Goal: Task Accomplishment & Management: Use online tool/utility

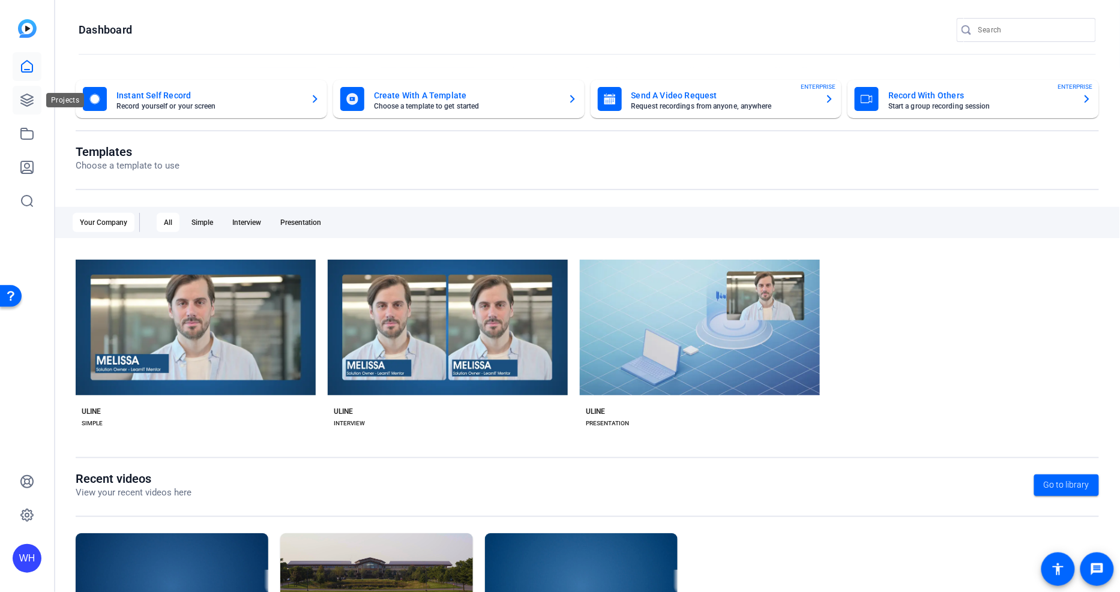
click at [24, 91] on link at bounding box center [27, 100] width 29 height 29
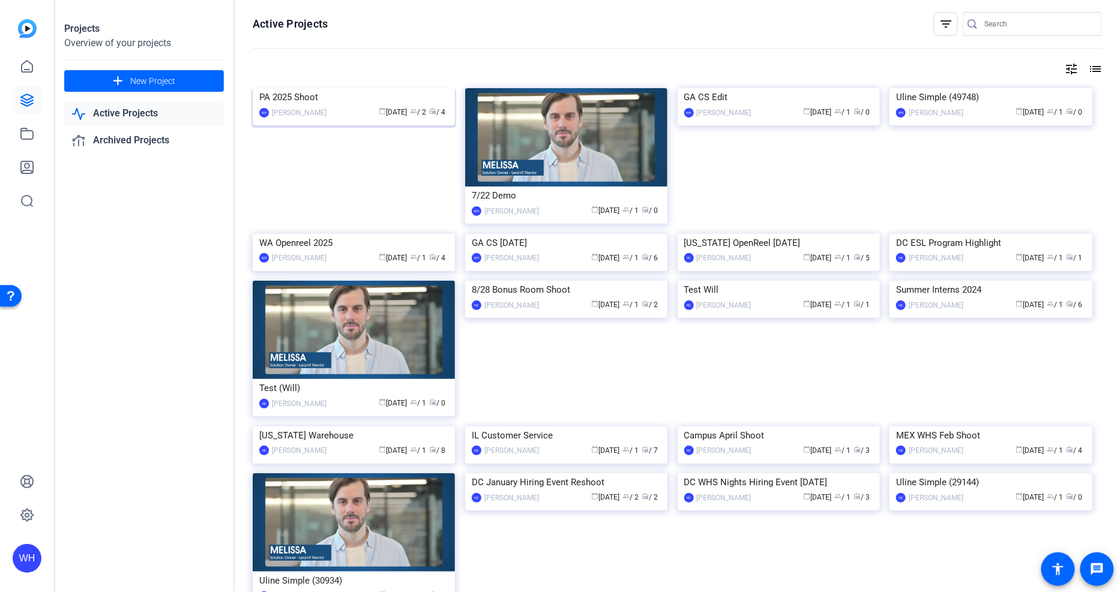
click at [335, 106] on div "PA 2025 Shoot" at bounding box center [353, 97] width 189 height 18
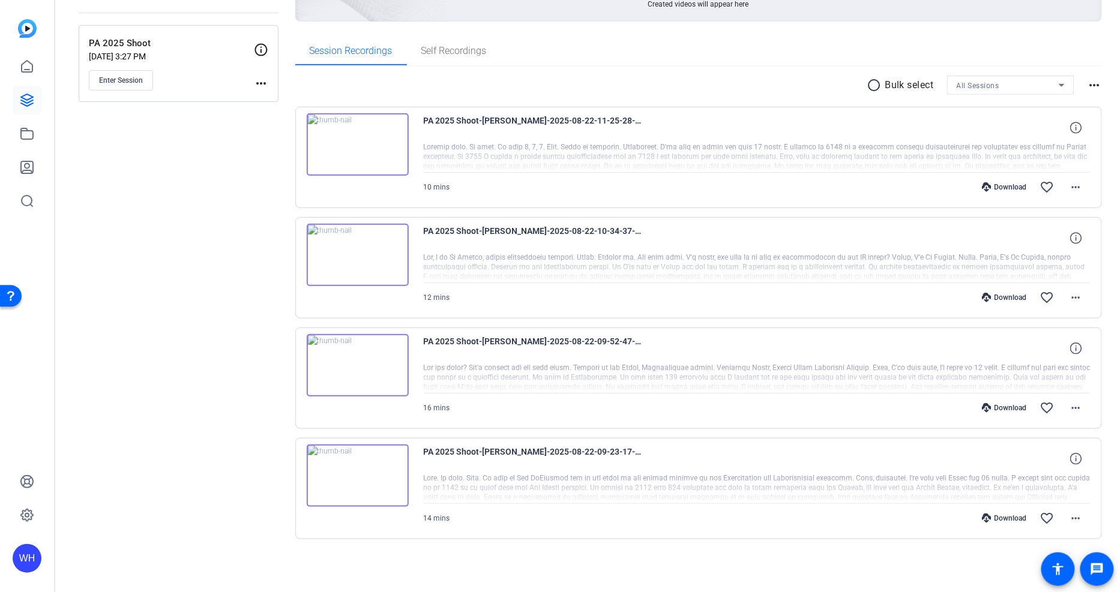
scroll to position [91, 0]
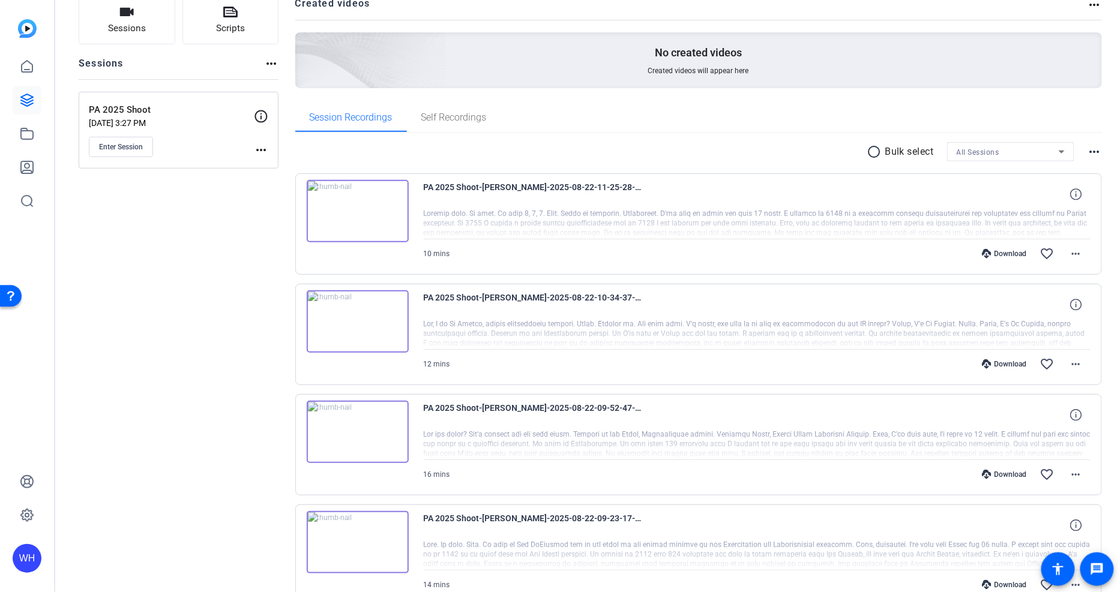
click at [175, 276] on div "Sessions Scripts Sessions more_horiz PA 2025 Shoot Aug 21, 2025 @ 3:27 PM Enter…" at bounding box center [179, 320] width 200 height 648
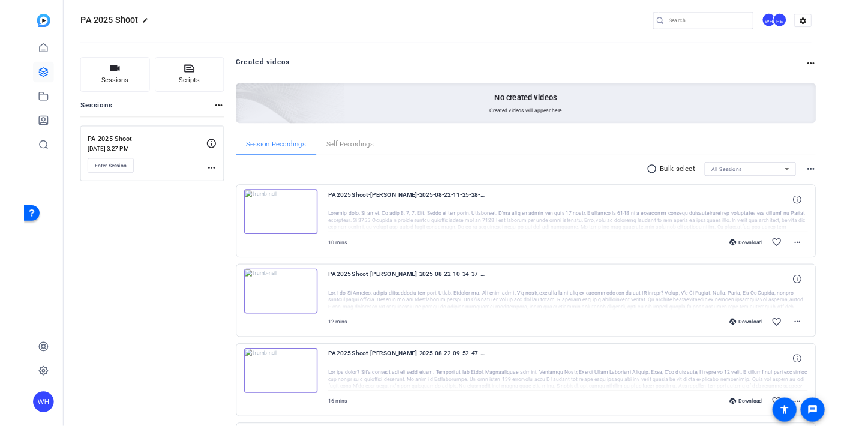
scroll to position [0, 0]
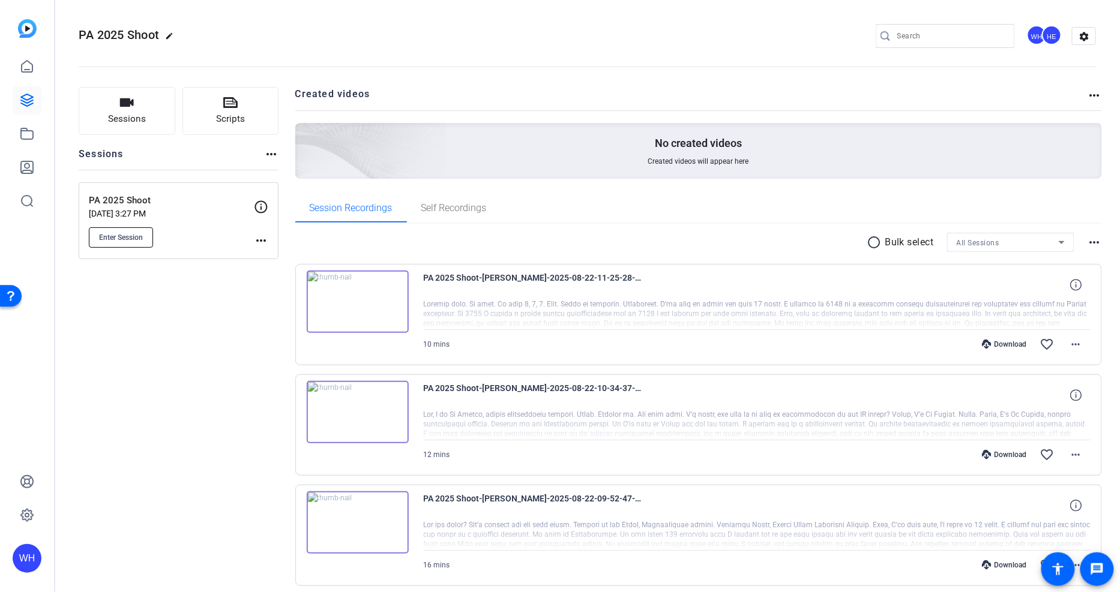
click at [136, 239] on span "Enter Session" at bounding box center [121, 238] width 44 height 10
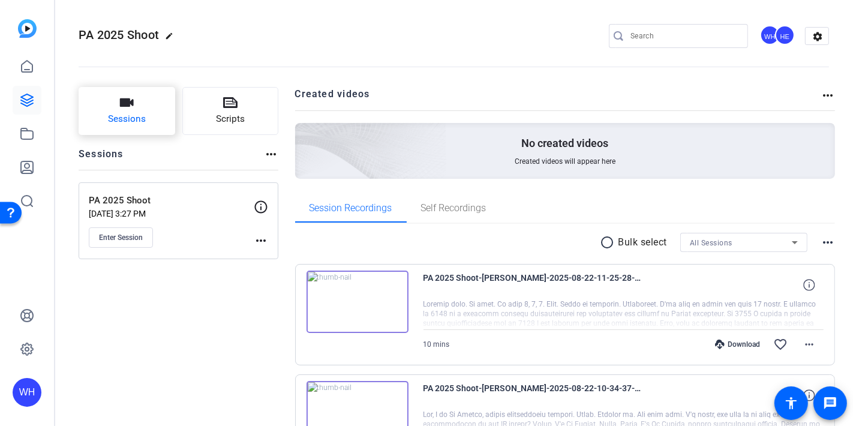
click at [124, 106] on icon "button" at bounding box center [127, 102] width 14 height 8
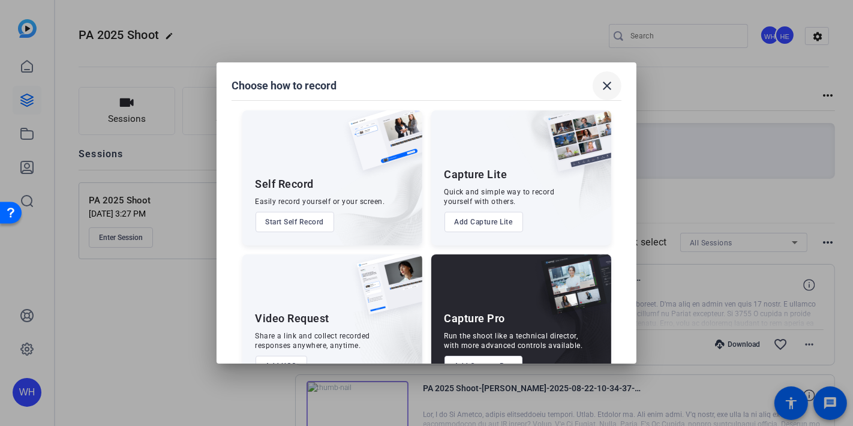
click at [600, 81] on mat-icon "close" at bounding box center [607, 86] width 14 height 14
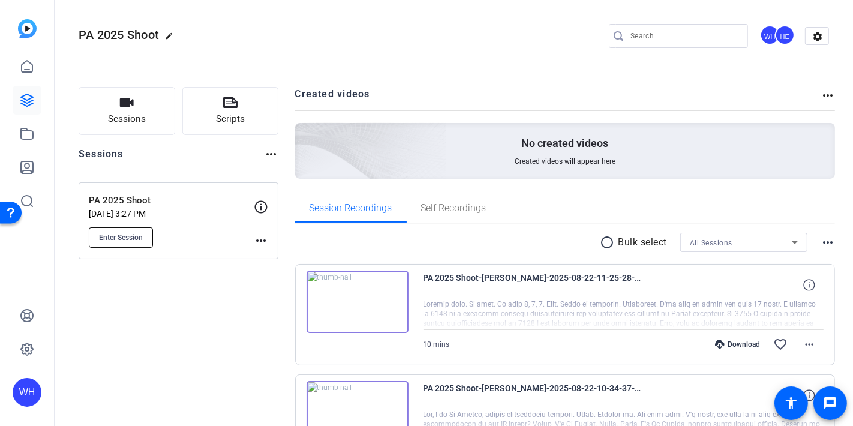
click at [120, 241] on span "Enter Session" at bounding box center [121, 238] width 44 height 10
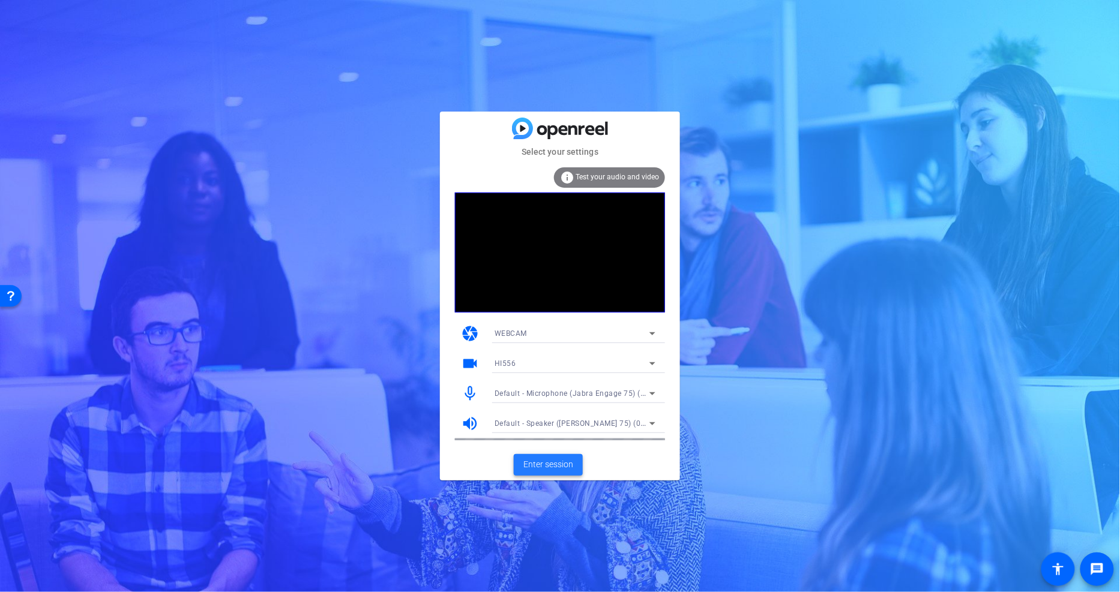
click at [564, 464] on span "Enter session" at bounding box center [548, 465] width 50 height 13
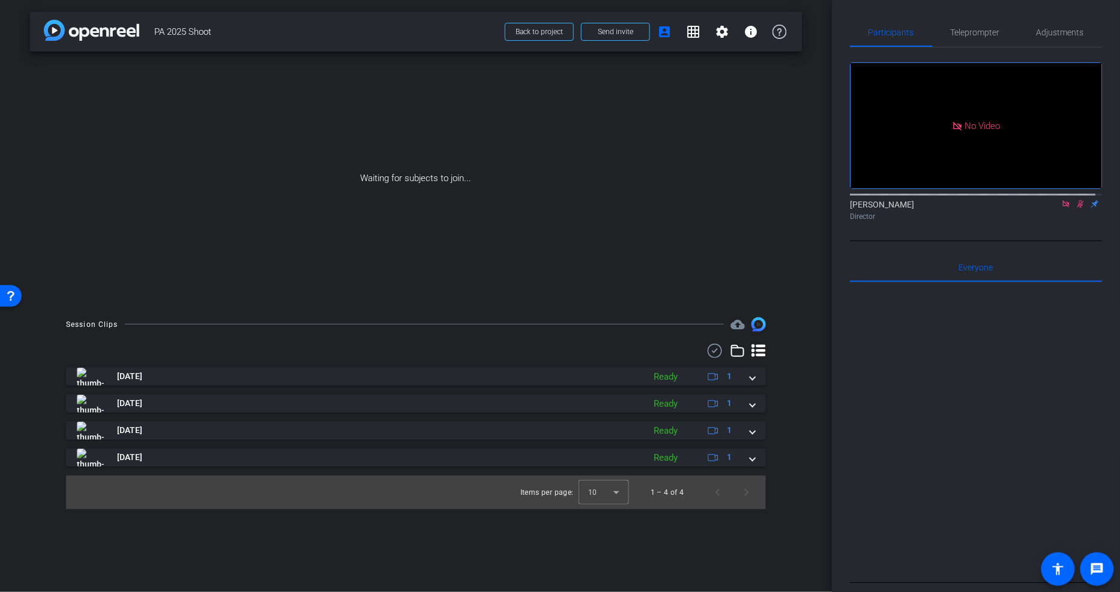
click at [1062, 207] on icon at bounding box center [1065, 203] width 7 height 7
click at [1063, 208] on icon at bounding box center [1066, 204] width 10 height 8
click at [1061, 208] on icon at bounding box center [1066, 204] width 10 height 8
click at [1048, 30] on span "Adjustments" at bounding box center [1059, 32] width 47 height 8
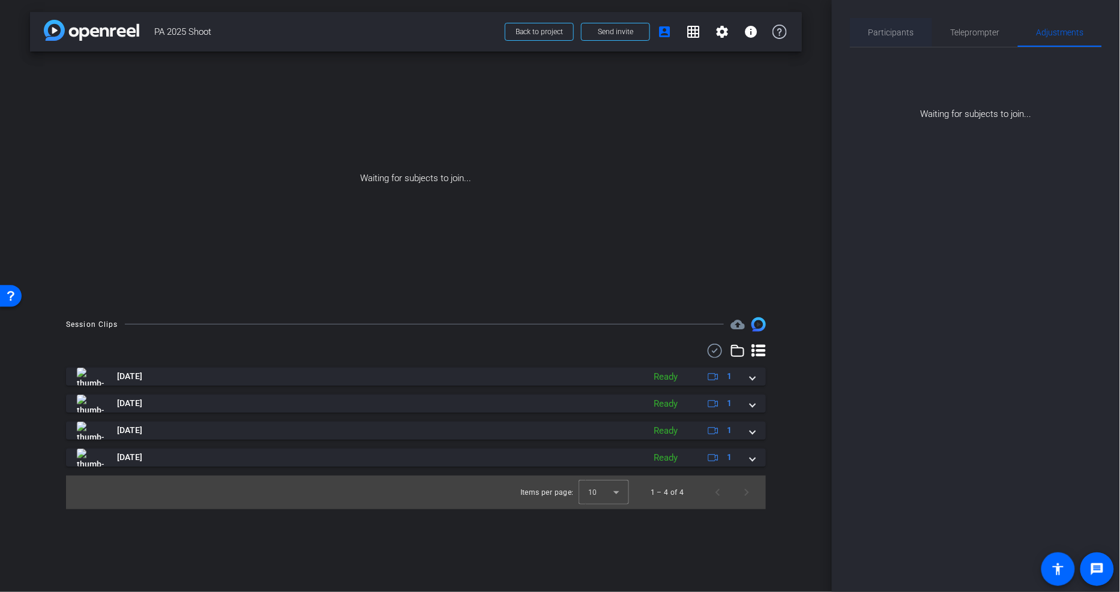
click at [894, 32] on span "Participants" at bounding box center [891, 32] width 46 height 8
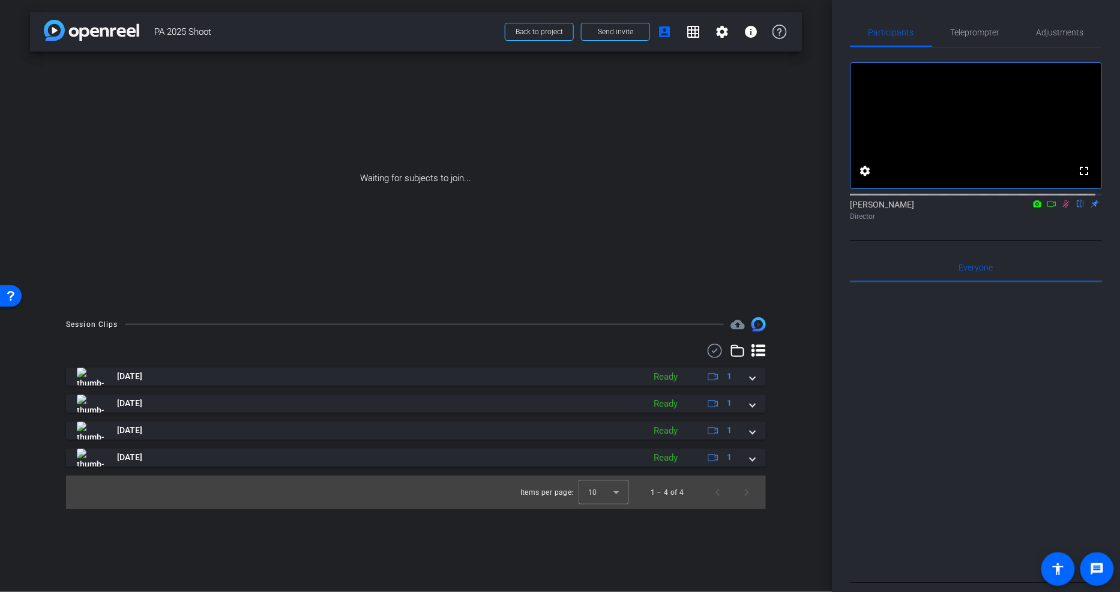
click at [1047, 207] on icon at bounding box center [1051, 204] width 8 height 6
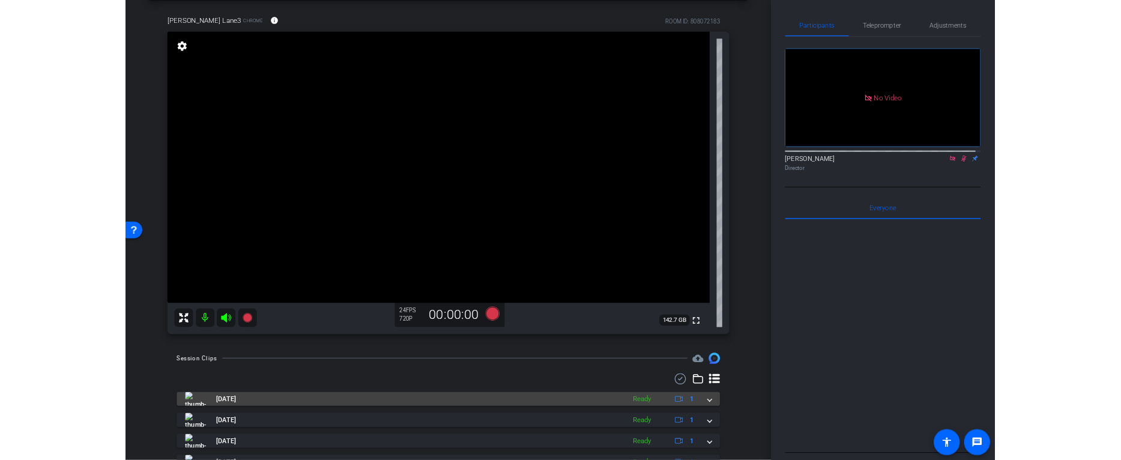
scroll to position [105, 0]
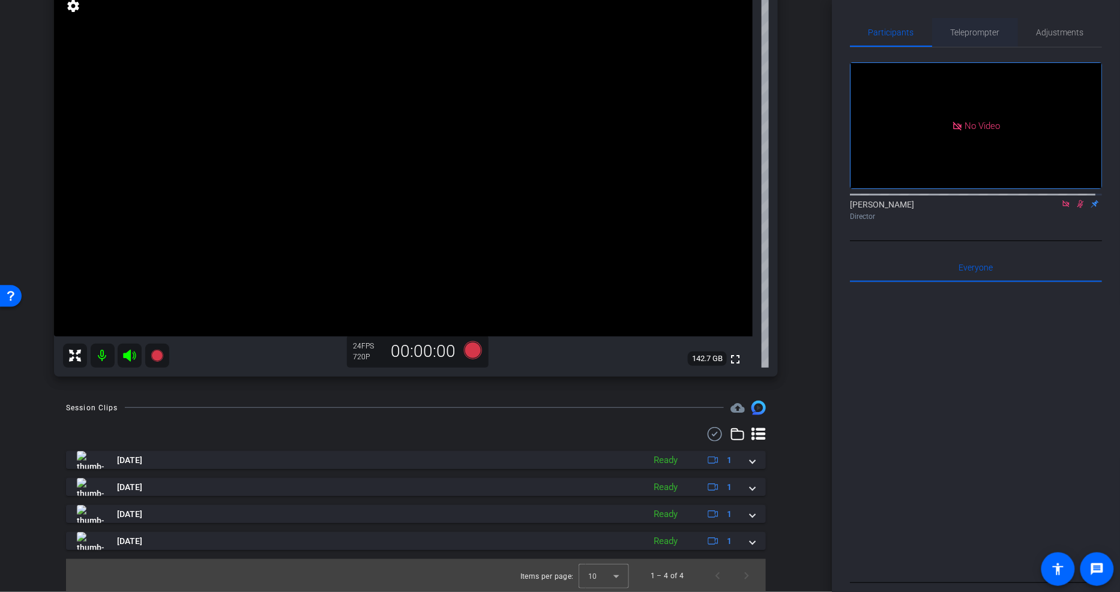
click at [973, 28] on span "Teleprompter" at bounding box center [975, 32] width 49 height 8
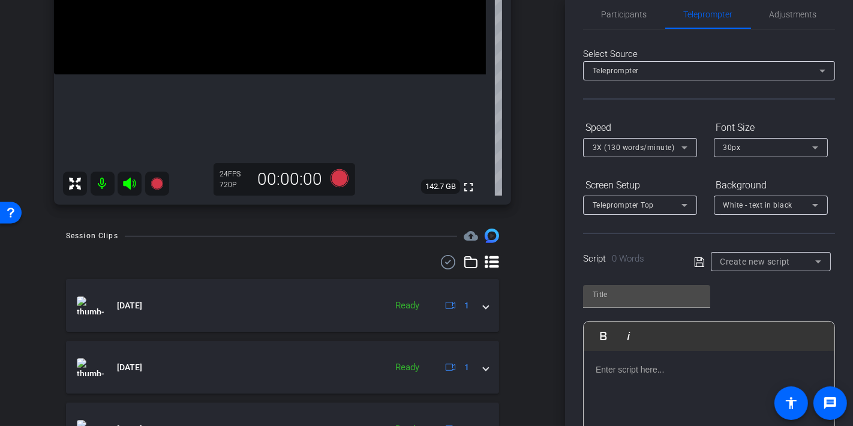
scroll to position [0, 0]
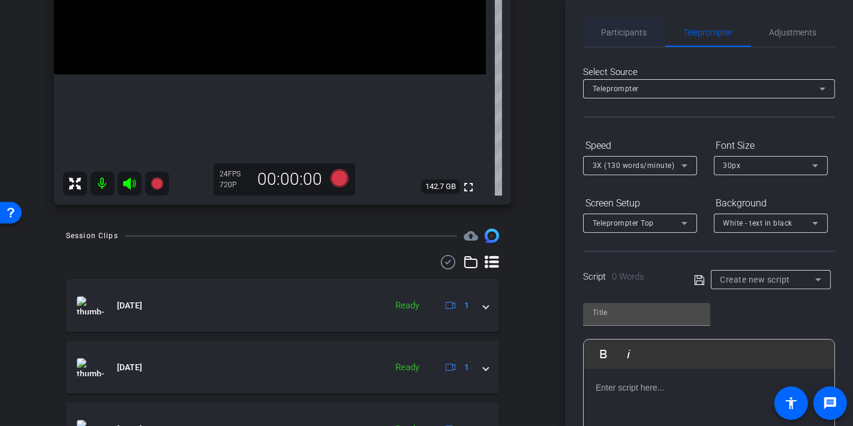
click at [633, 38] on span "Participants" at bounding box center [625, 32] width 46 height 29
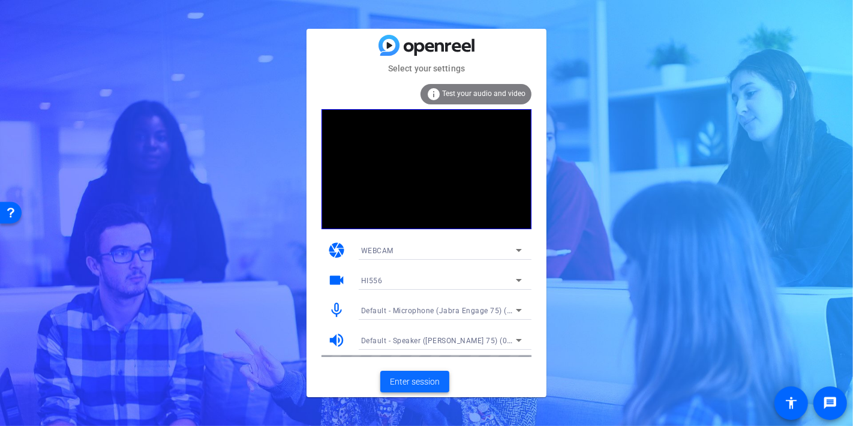
click at [403, 382] on span "Enter session" at bounding box center [415, 382] width 50 height 13
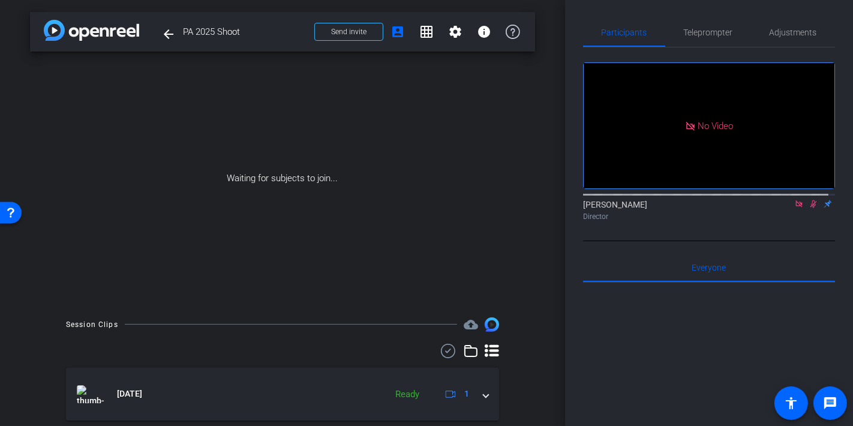
click at [795, 208] on icon at bounding box center [800, 204] width 10 height 8
click at [780, 208] on icon at bounding box center [785, 204] width 10 height 8
click at [811, 208] on icon at bounding box center [813, 204] width 5 height 8
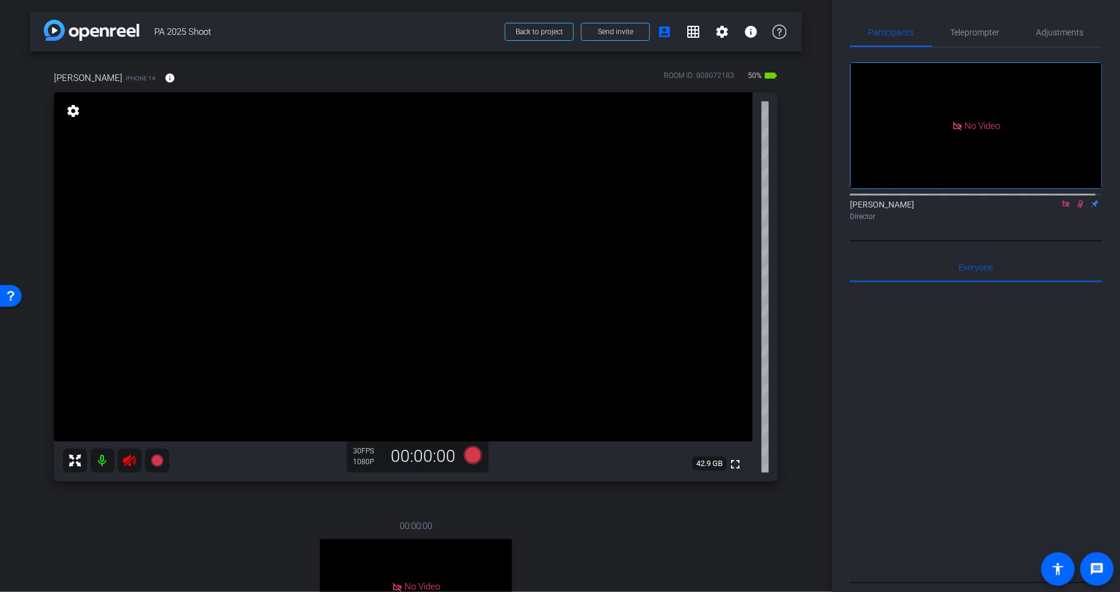
click at [853, 208] on icon at bounding box center [1080, 204] width 7 height 8
click at [853, 208] on icon at bounding box center [1066, 204] width 10 height 8
click at [134, 426] on icon at bounding box center [129, 461] width 13 height 12
click at [127, 426] on icon at bounding box center [129, 461] width 13 height 12
click at [129, 426] on icon at bounding box center [129, 461] width 14 height 14
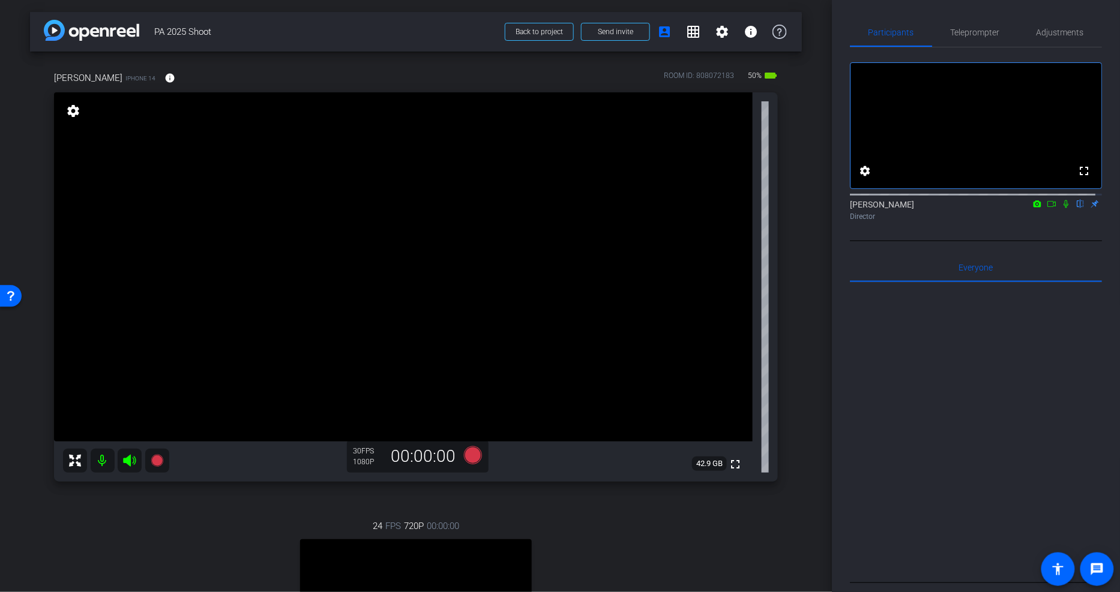
click at [68, 106] on mat-icon "settings" at bounding box center [73, 111] width 17 height 14
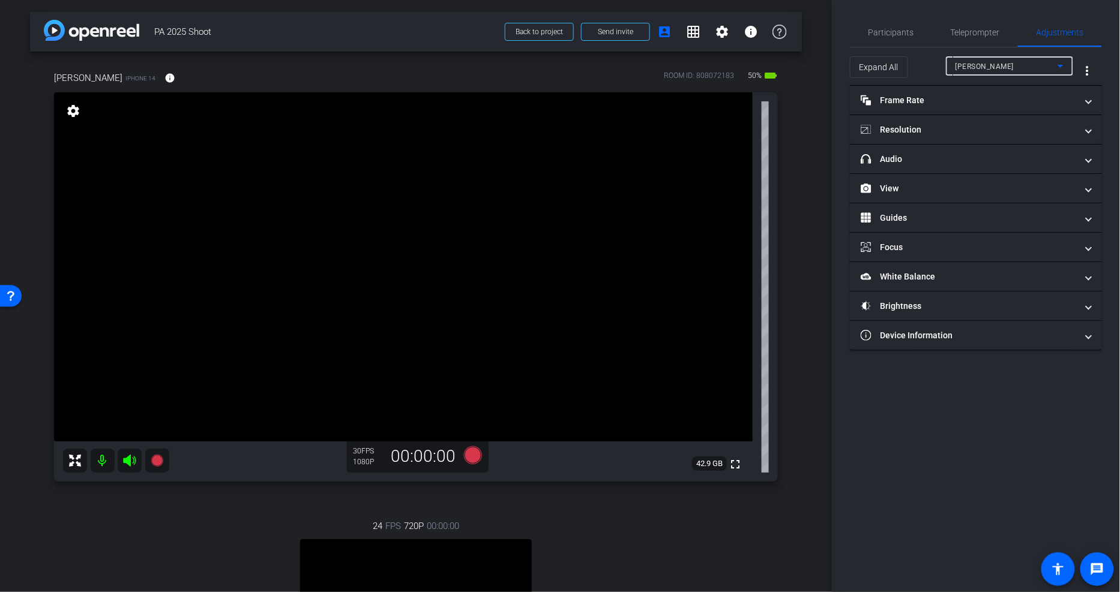
click at [853, 66] on div "Haley Egle" at bounding box center [1006, 66] width 102 height 15
click at [853, 66] on div at bounding box center [560, 296] width 1120 height 592
click at [853, 125] on mat-panel-title "Resolution" at bounding box center [969, 130] width 216 height 13
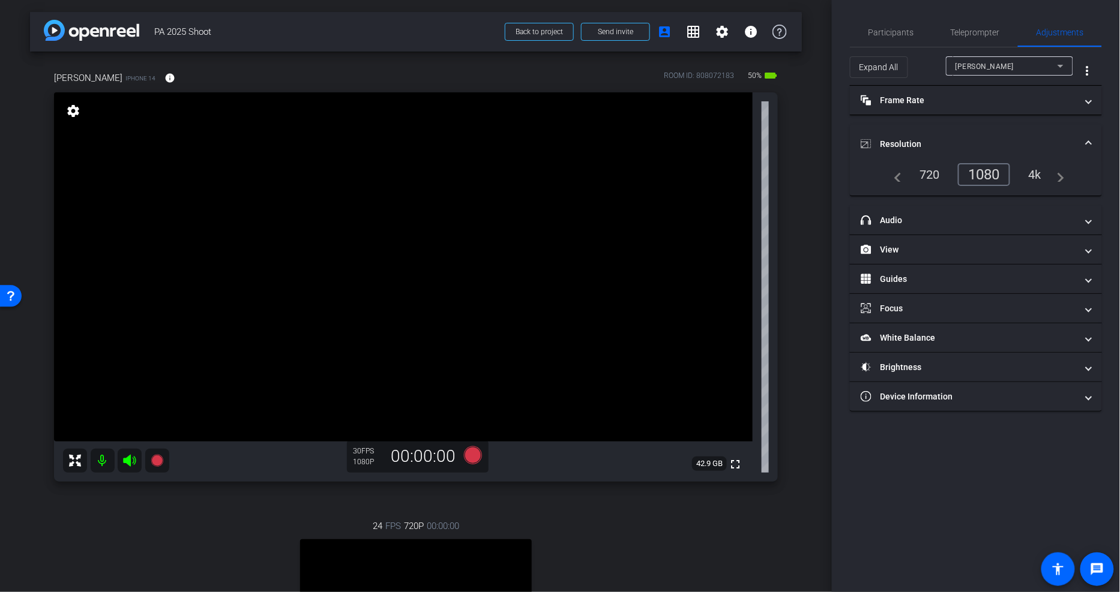
click at [853, 125] on mat-expansion-panel-header "Resolution" at bounding box center [976, 144] width 252 height 38
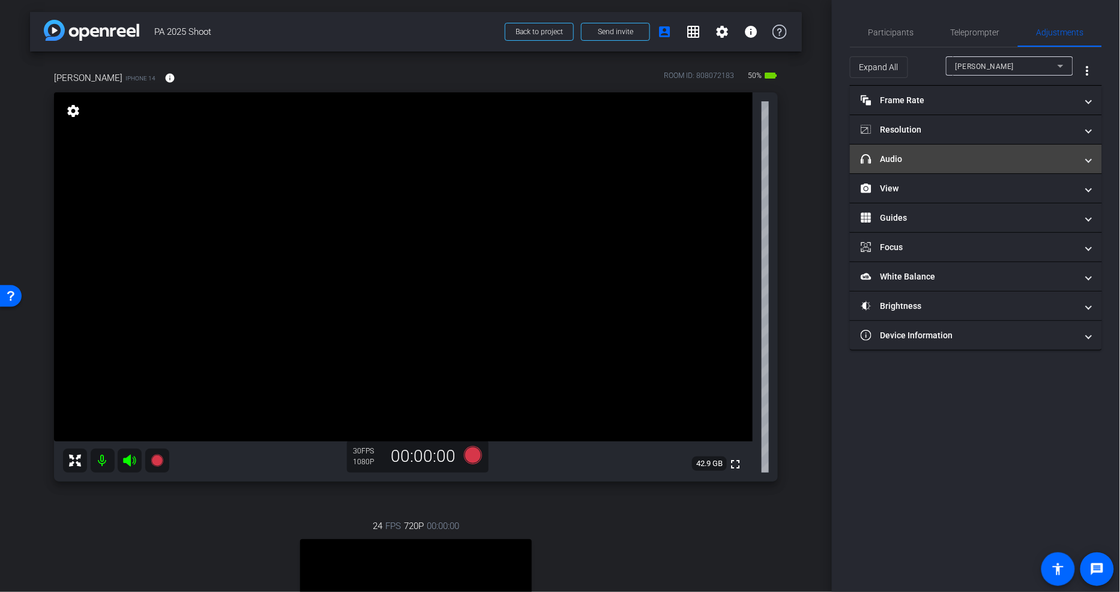
click at [853, 154] on mat-panel-title "headphone icon Audio" at bounding box center [969, 159] width 216 height 13
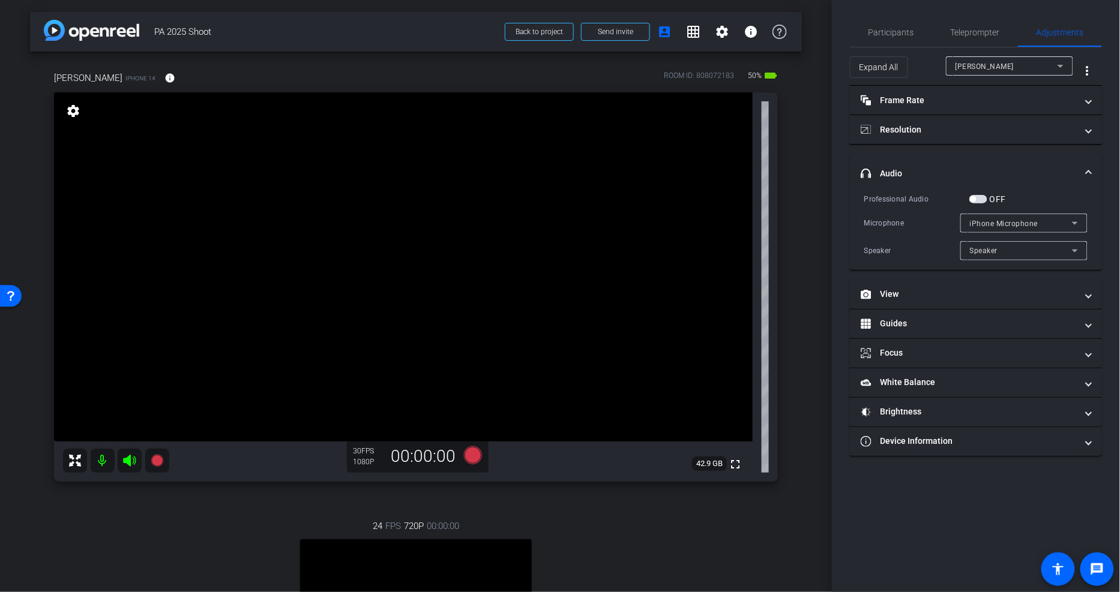
click at [853, 158] on mat-expansion-panel-header "headphone icon Audio" at bounding box center [976, 173] width 252 height 38
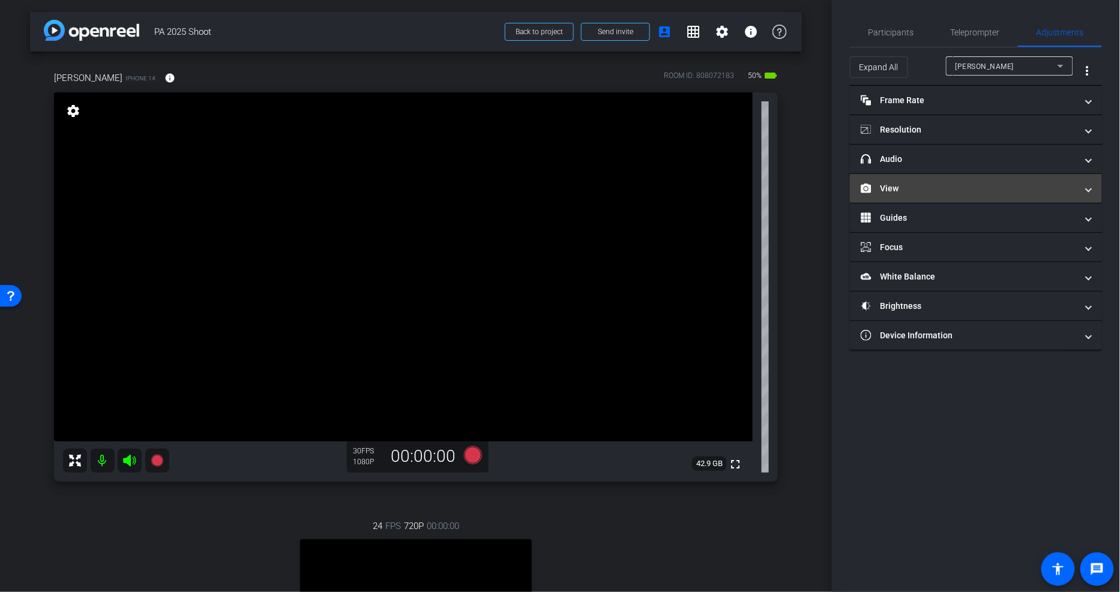
click at [853, 187] on mat-panel-title "View" at bounding box center [969, 188] width 216 height 13
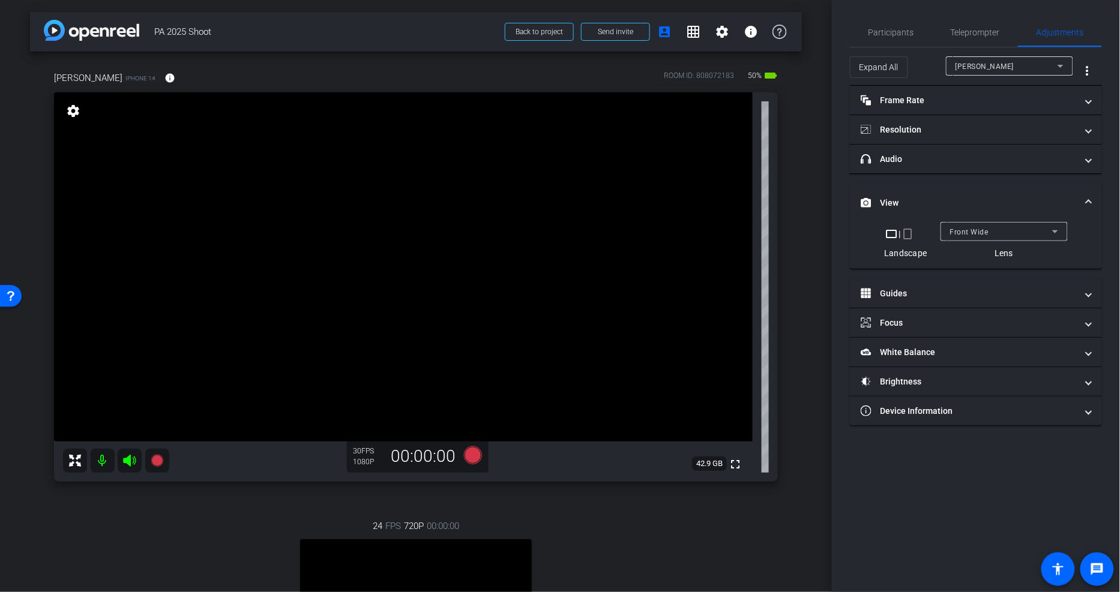
click at [853, 229] on div "Front Wide" at bounding box center [1001, 231] width 102 height 15
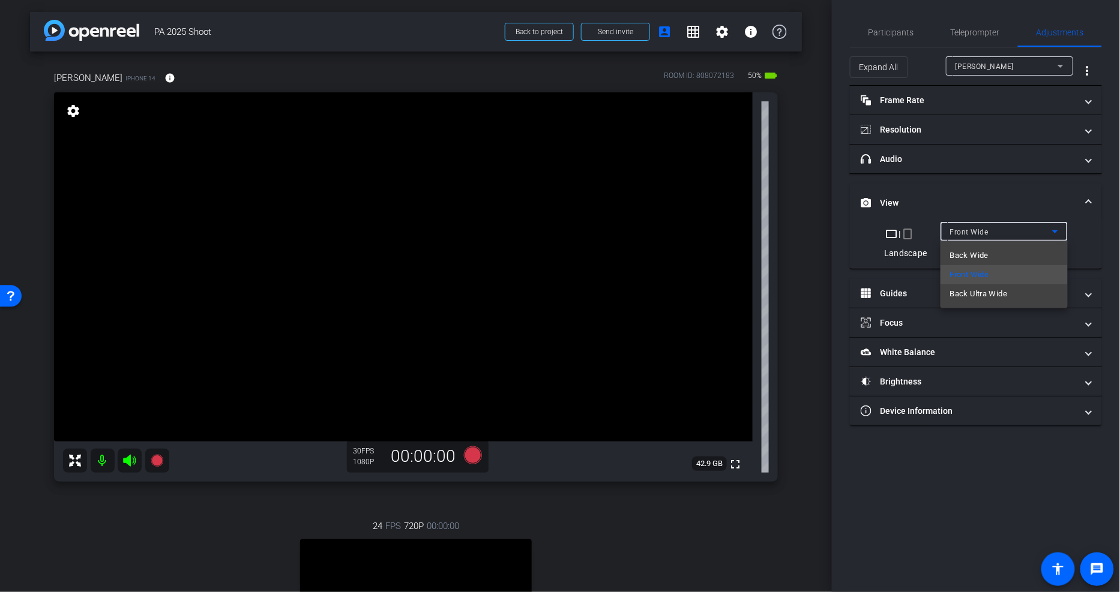
click at [853, 231] on div at bounding box center [560, 296] width 1120 height 592
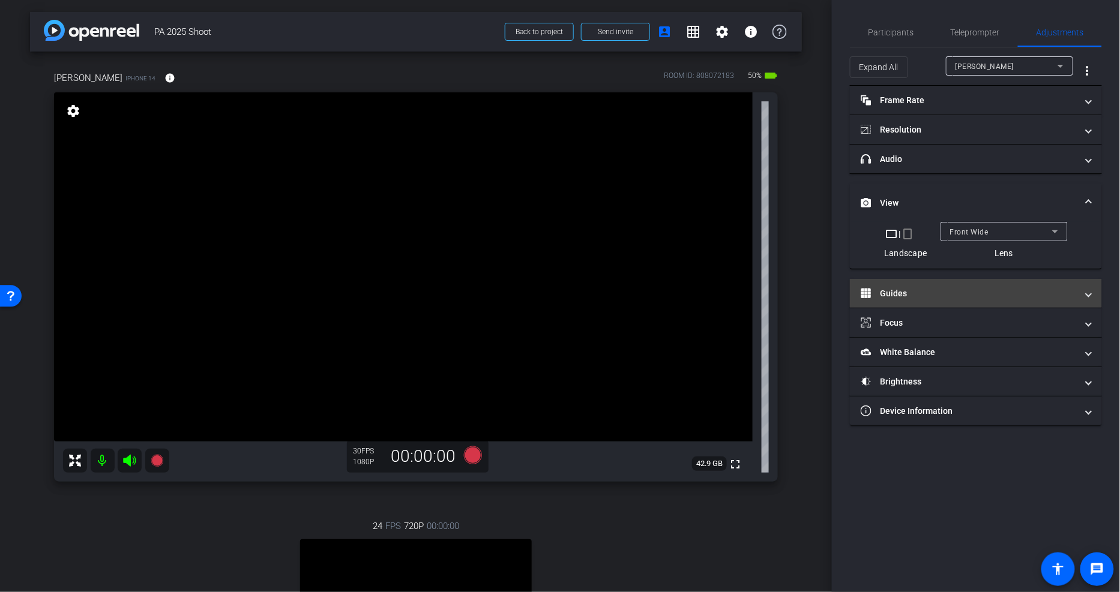
click at [853, 288] on mat-panel-title "Guides" at bounding box center [969, 293] width 216 height 13
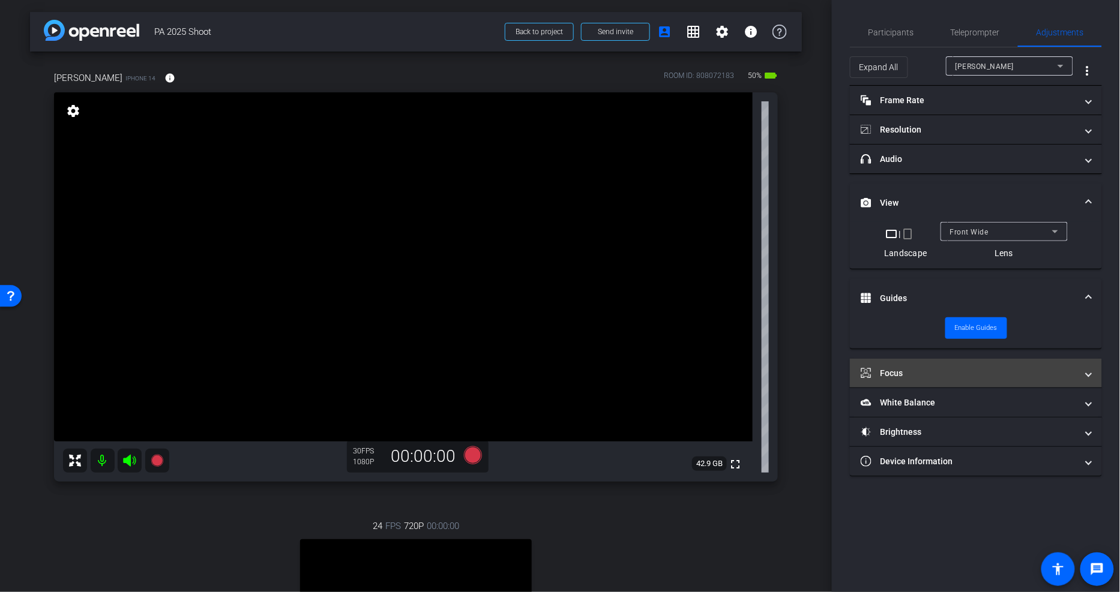
click at [853, 374] on mat-panel-title "Focus" at bounding box center [969, 373] width 216 height 13
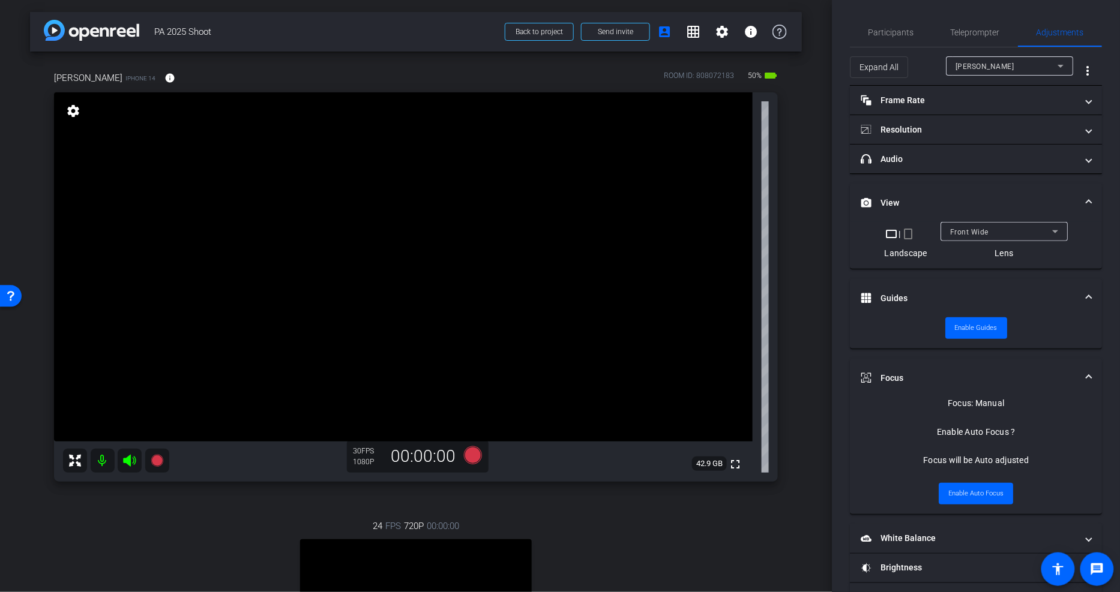
click at [853, 378] on mat-panel-title "Focus" at bounding box center [969, 378] width 216 height 13
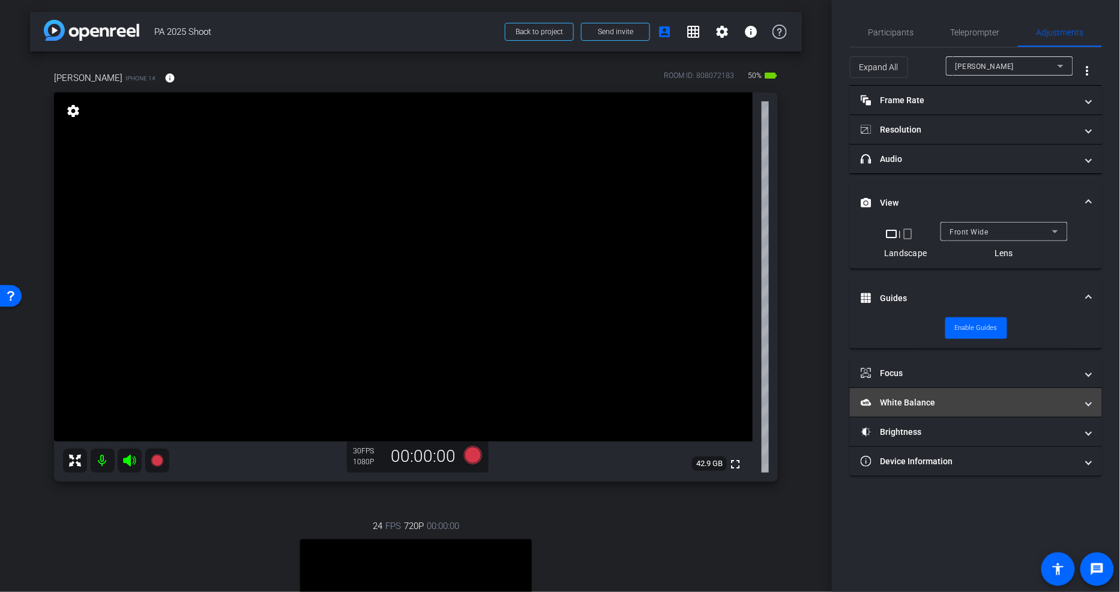
click at [853, 398] on mat-panel-title "White Balance White Balance" at bounding box center [969, 403] width 216 height 13
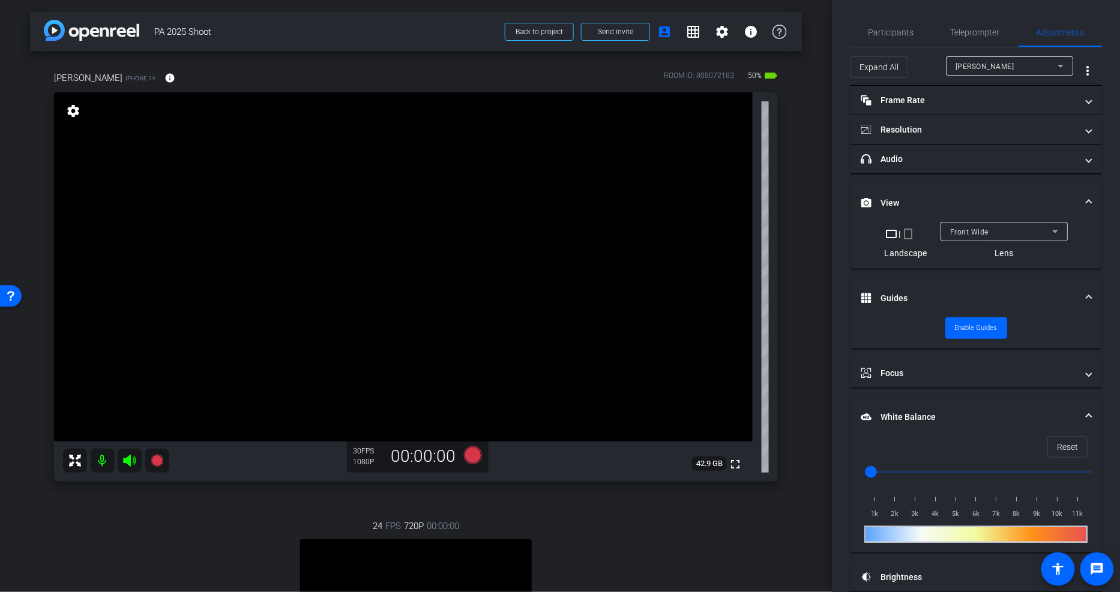
click at [853, 411] on mat-panel-title "White Balance White Balance" at bounding box center [969, 417] width 216 height 13
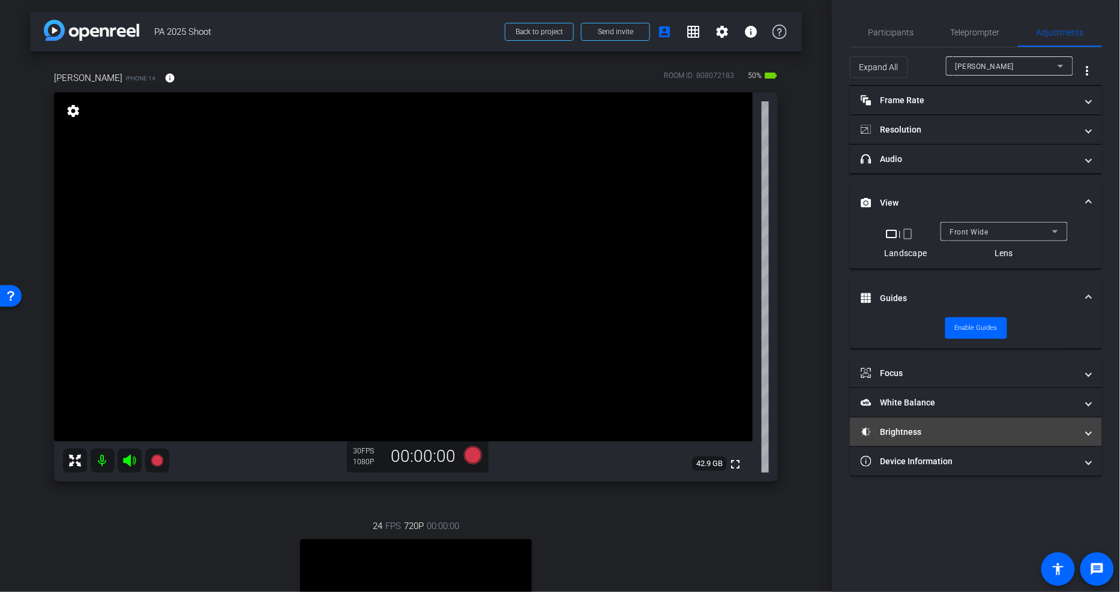
click at [853, 426] on mat-panel-title "Brightness" at bounding box center [969, 432] width 216 height 13
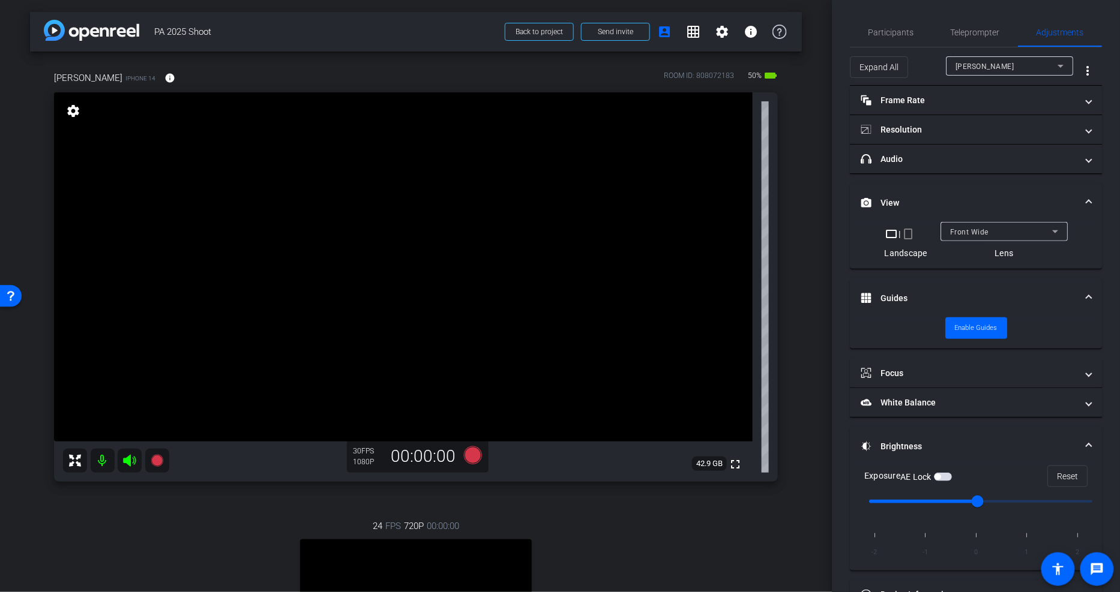
click at [853, 426] on mat-panel-title "Brightness" at bounding box center [969, 447] width 216 height 13
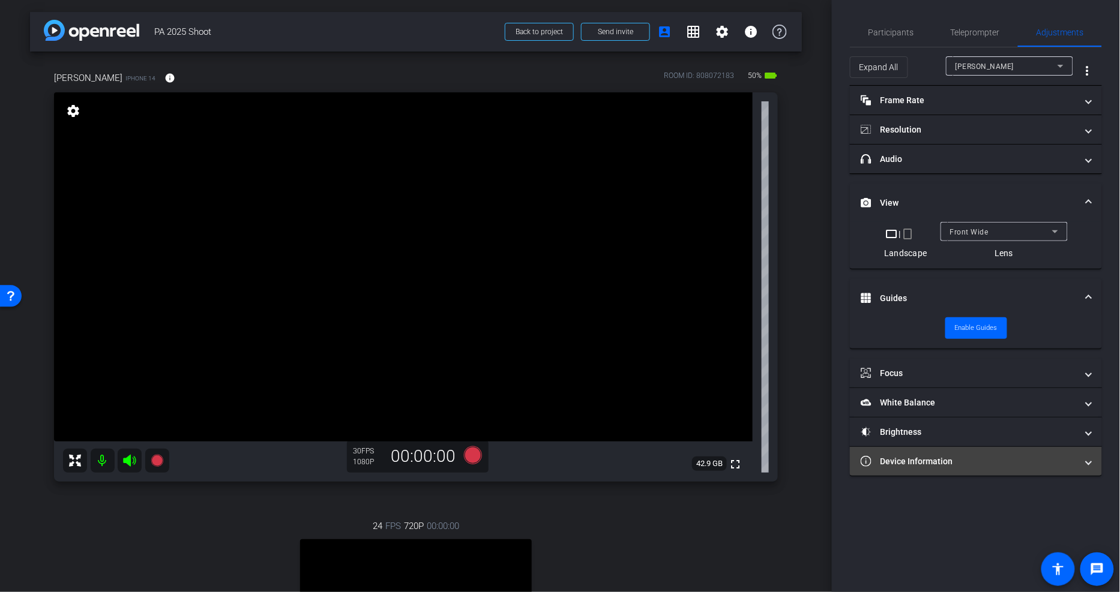
click at [853, 426] on mat-panel-title "Device Information" at bounding box center [969, 462] width 216 height 13
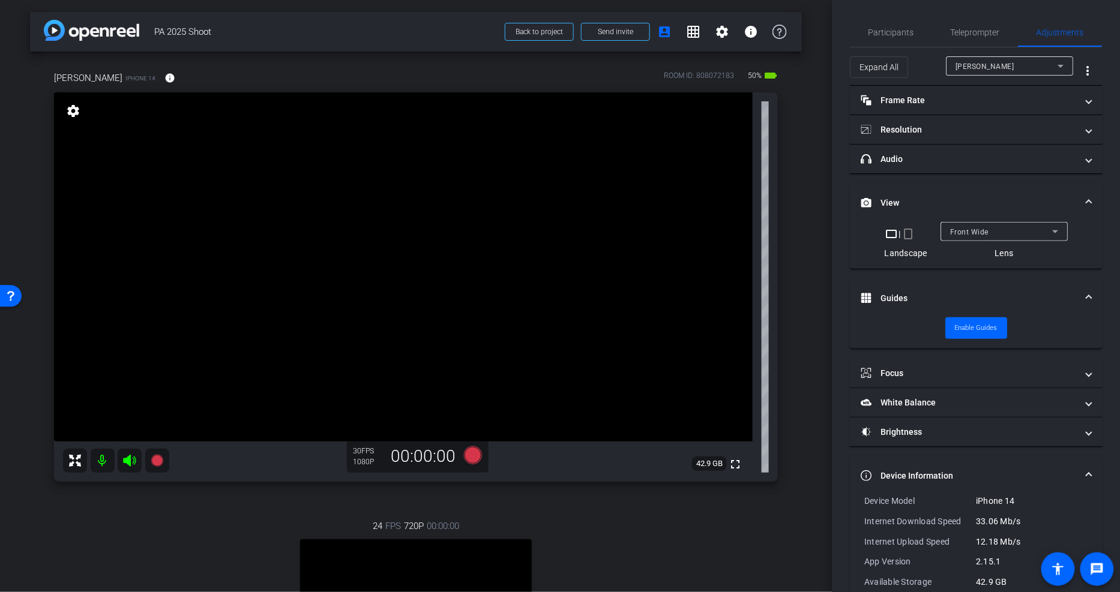
click at [853, 426] on mat-expansion-panel-header "Device Information" at bounding box center [976, 476] width 252 height 38
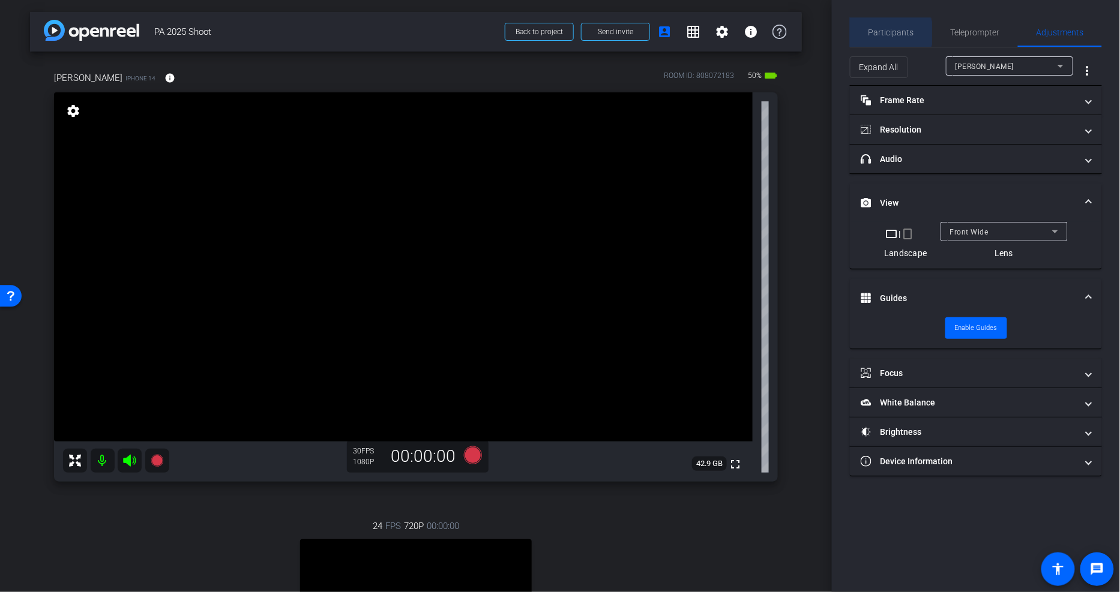
click at [853, 32] on span "Participants" at bounding box center [891, 32] width 46 height 8
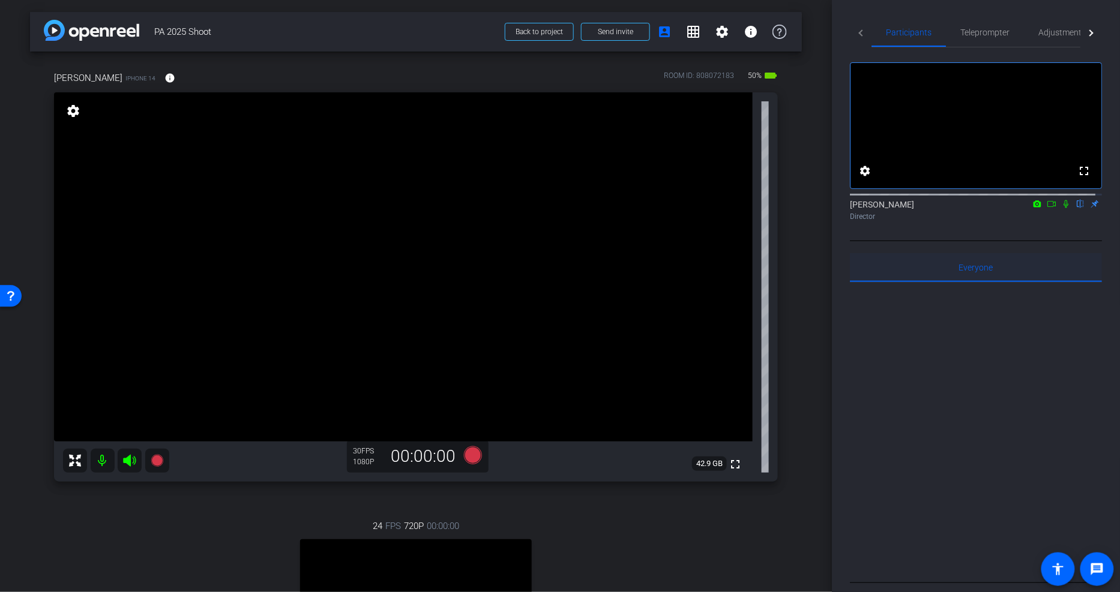
click at [853, 272] on span "Everyone 0" at bounding box center [976, 267] width 34 height 8
click at [6, 291] on div "Open Resource Center" at bounding box center [11, 295] width 10 height 10
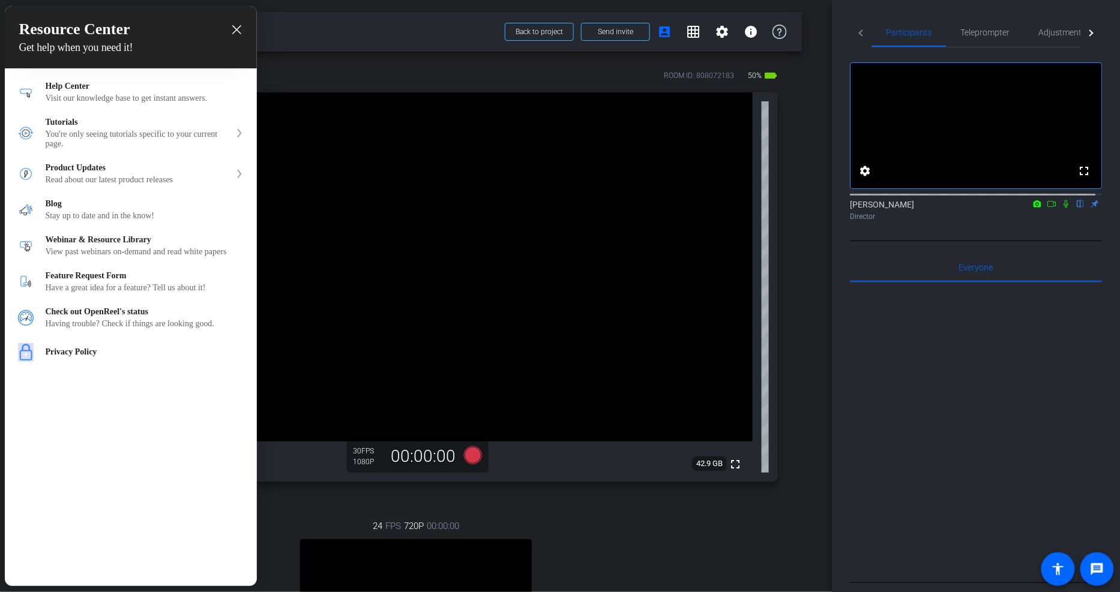
click at [234, 31] on icon "close resource center" at bounding box center [236, 29] width 9 height 9
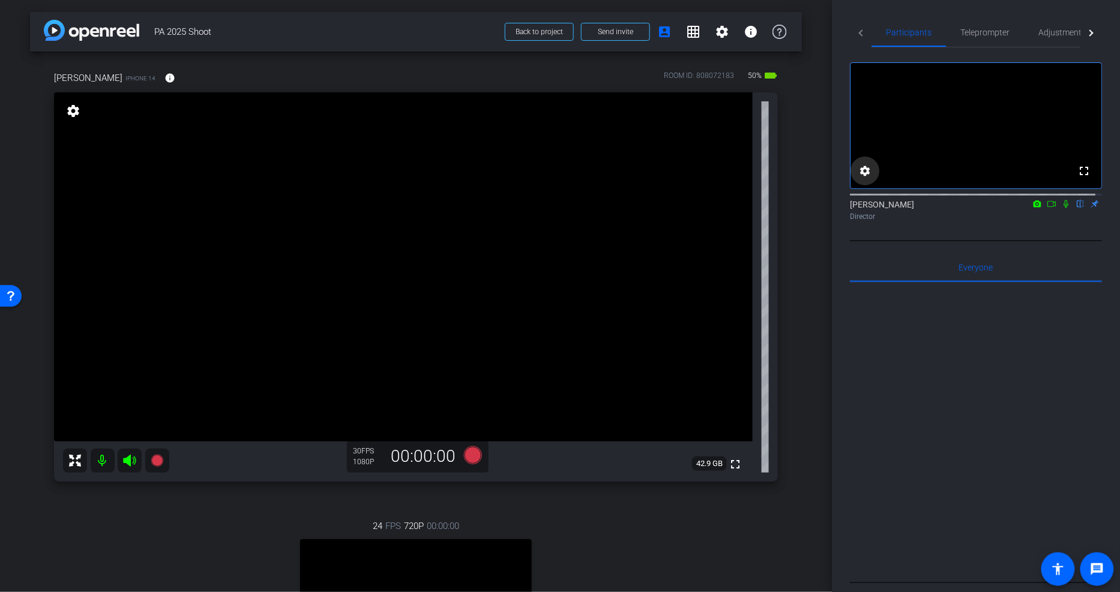
click at [853, 178] on mat-icon "settings" at bounding box center [865, 171] width 14 height 14
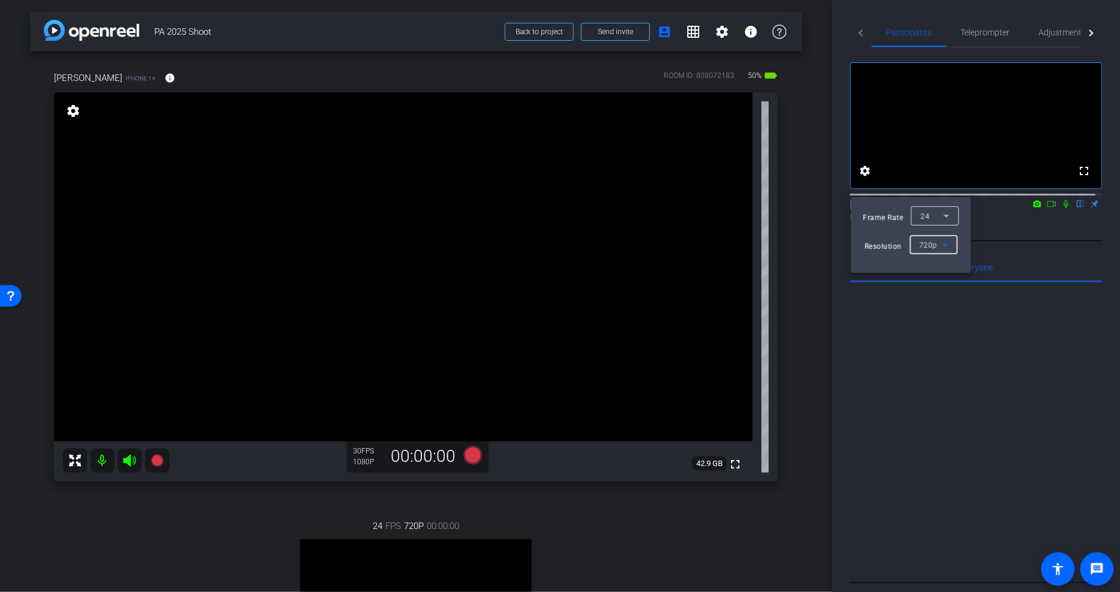
click at [853, 242] on span "720p" at bounding box center [928, 245] width 18 height 8
click at [853, 282] on span "1080p" at bounding box center [930, 288] width 22 height 14
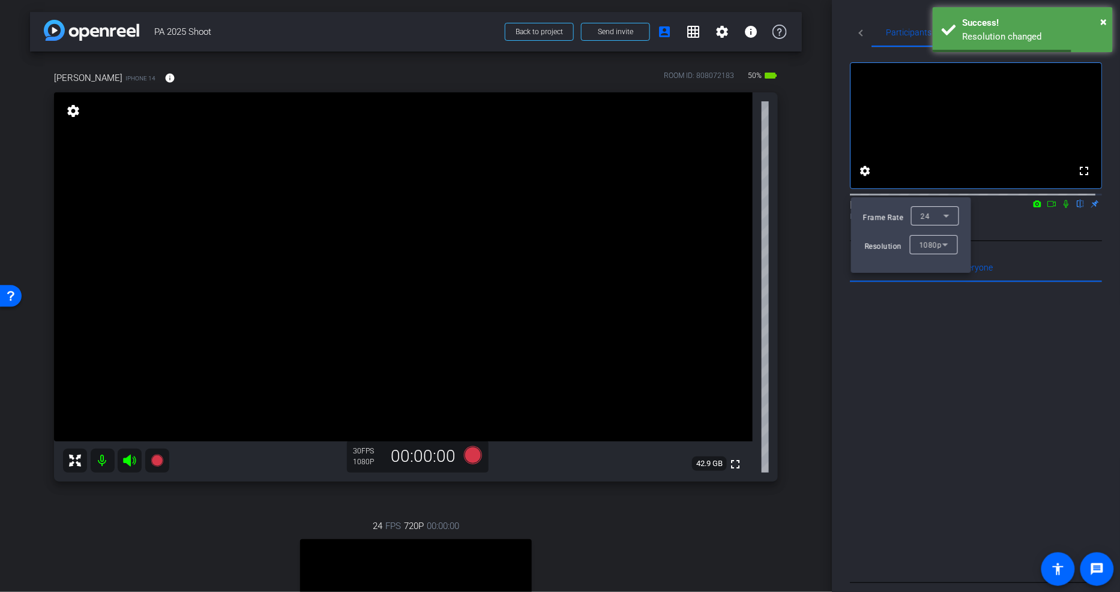
click at [853, 331] on div at bounding box center [560, 296] width 1120 height 592
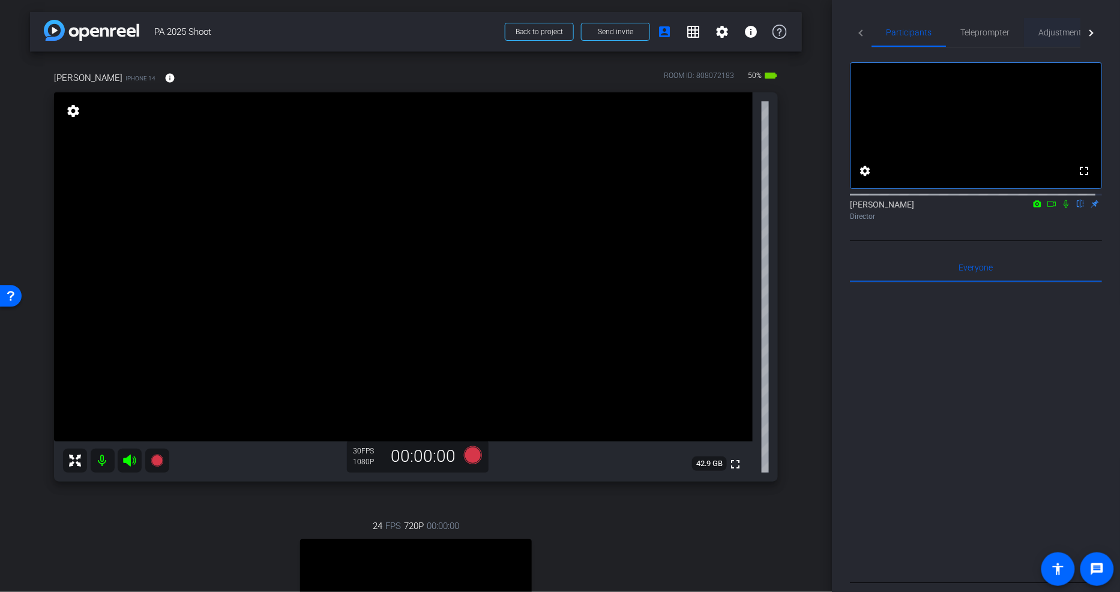
click at [853, 31] on span "Adjustments" at bounding box center [1061, 32] width 47 height 8
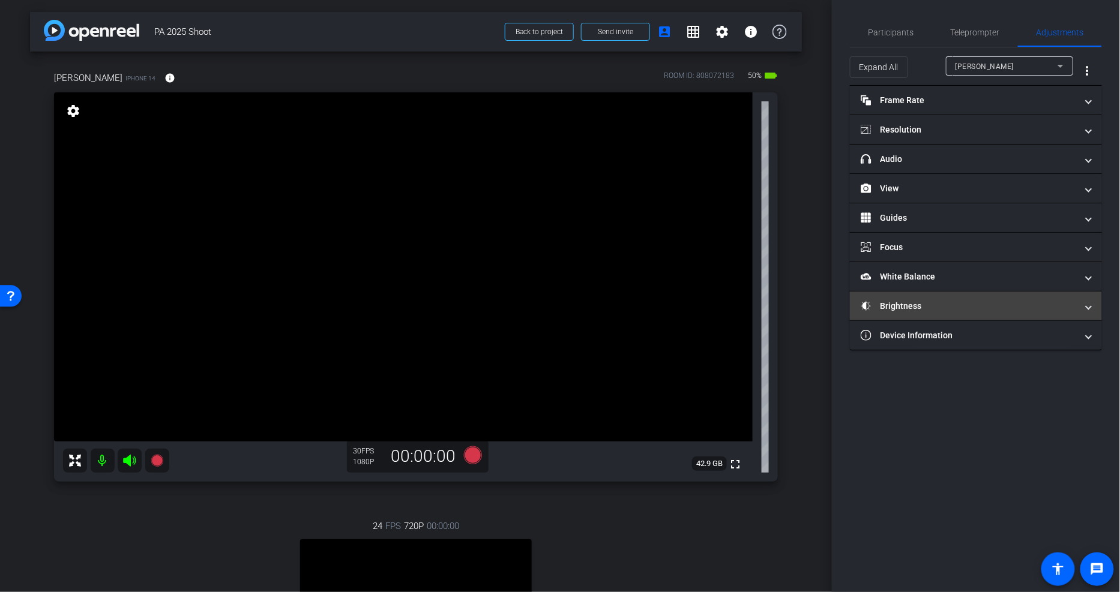
click at [853, 304] on mat-panel-title "Brightness" at bounding box center [969, 306] width 216 height 13
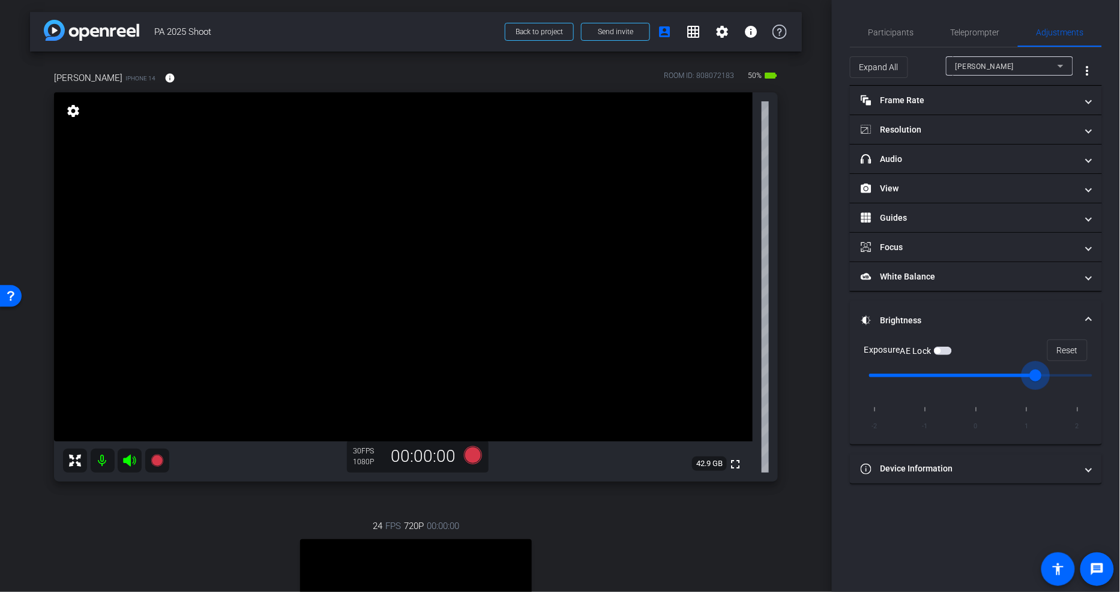
drag, startPoint x: 983, startPoint y: 374, endPoint x: 1039, endPoint y: 373, distance: 55.8
click at [853, 373] on input "range" at bounding box center [980, 375] width 248 height 26
drag, startPoint x: 1035, startPoint y: 374, endPoint x: 979, endPoint y: 383, distance: 57.1
type input "0"
click at [853, 383] on input "range" at bounding box center [980, 375] width 248 height 26
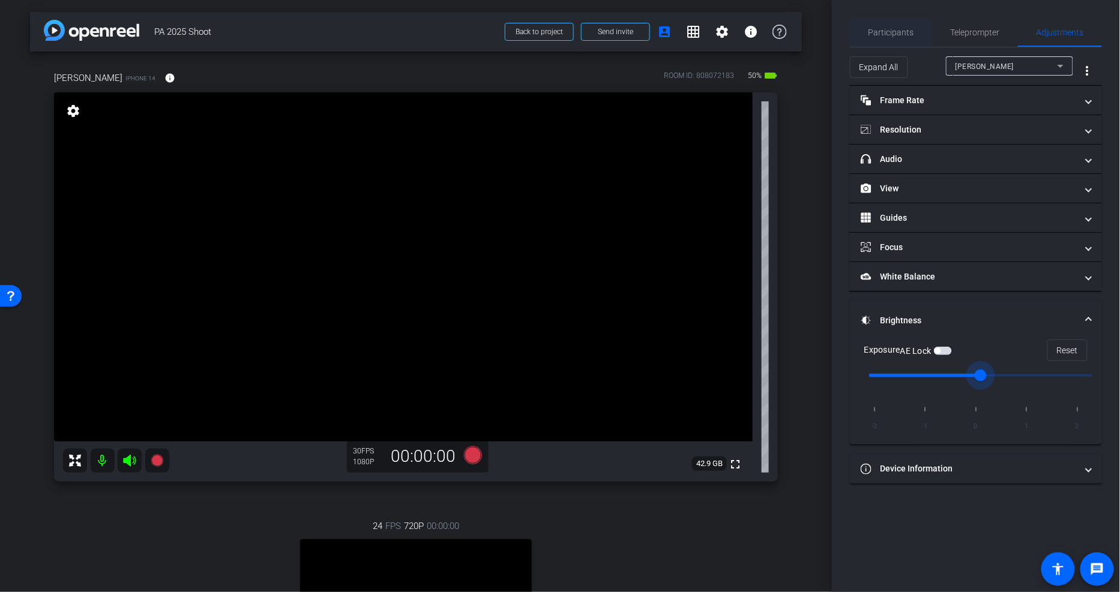
click at [853, 32] on div "Participants" at bounding box center [891, 32] width 82 height 29
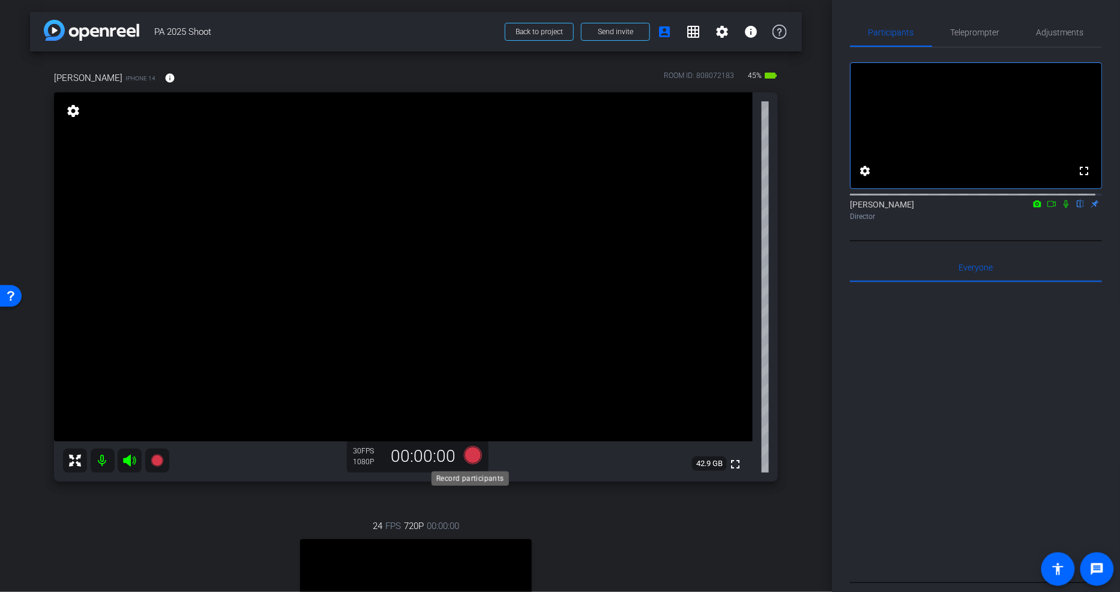
click at [464, 426] on icon at bounding box center [473, 456] width 18 height 18
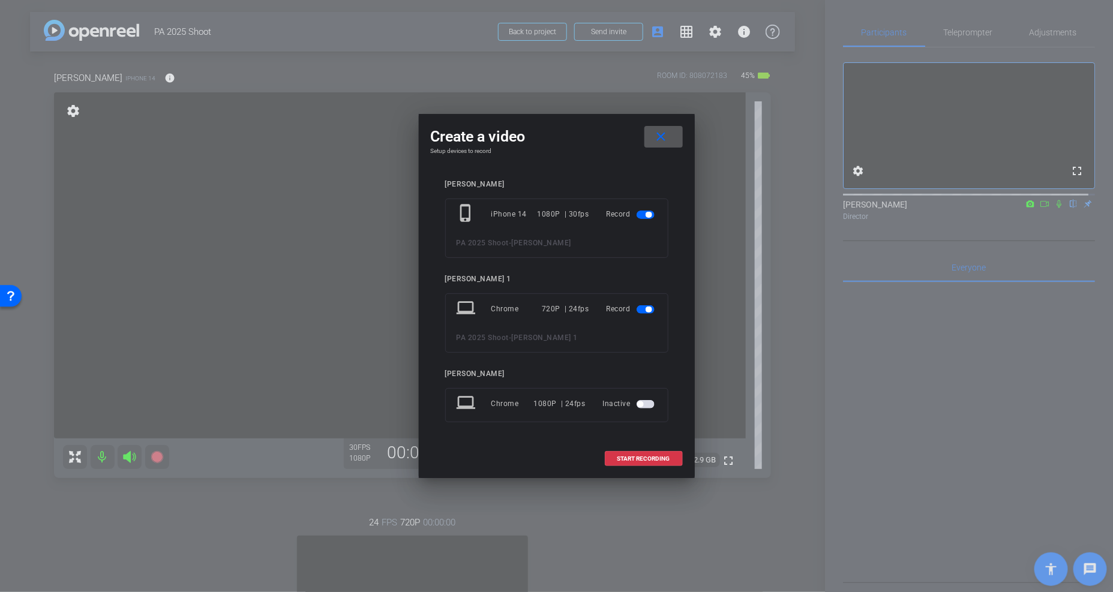
click at [645, 306] on span "button" at bounding box center [646, 309] width 18 height 8
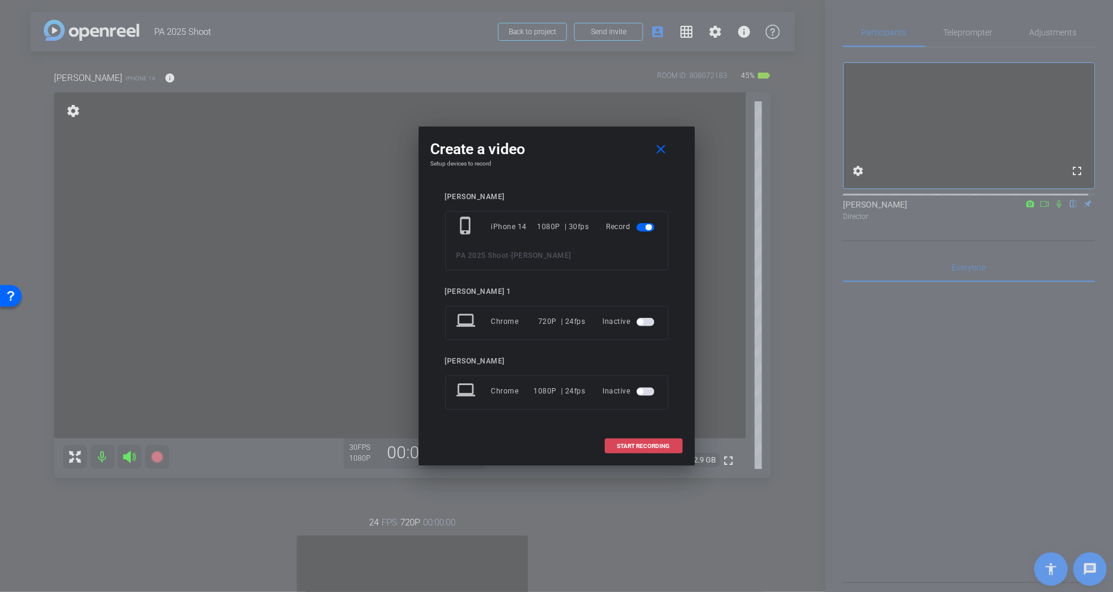
click at [638, 426] on span "START RECORDING" at bounding box center [644, 447] width 53 height 6
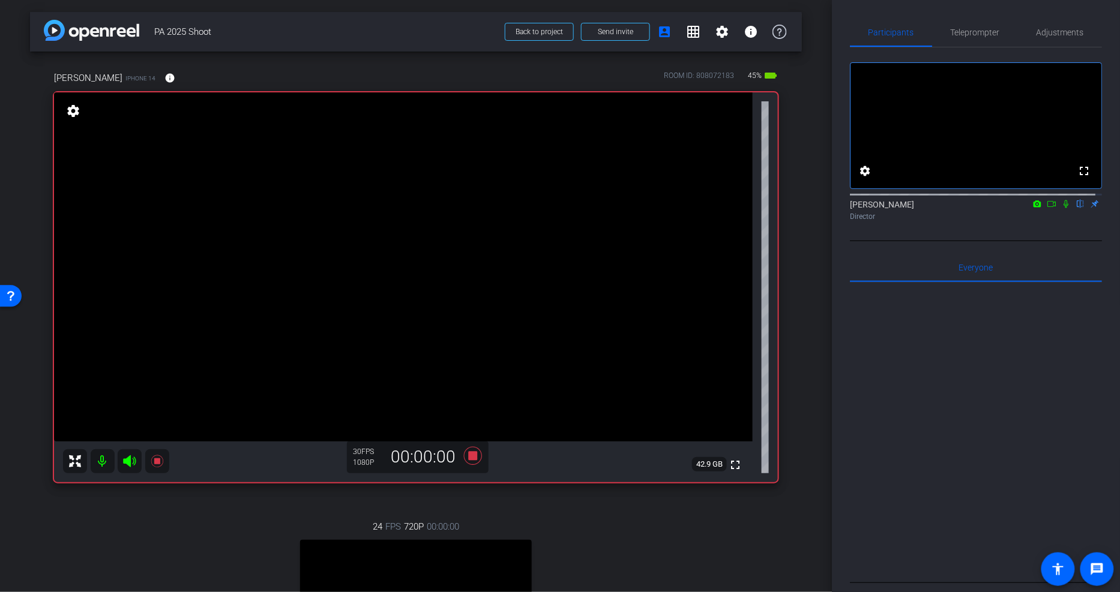
click at [351, 21] on span "PA 2025 Shoot" at bounding box center [325, 32] width 343 height 24
click at [470, 426] on icon at bounding box center [473, 456] width 18 height 18
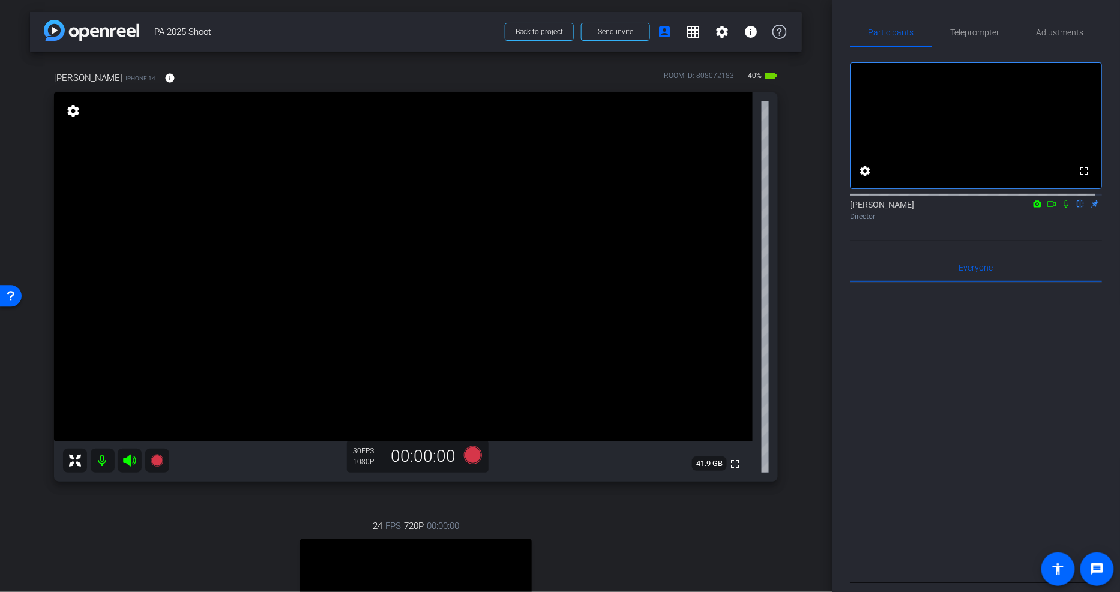
click at [363, 35] on span "PA 2025 Shoot" at bounding box center [325, 32] width 343 height 24
click at [853, 411] on div at bounding box center [976, 431] width 252 height 297
click at [853, 208] on icon at bounding box center [1065, 204] width 5 height 8
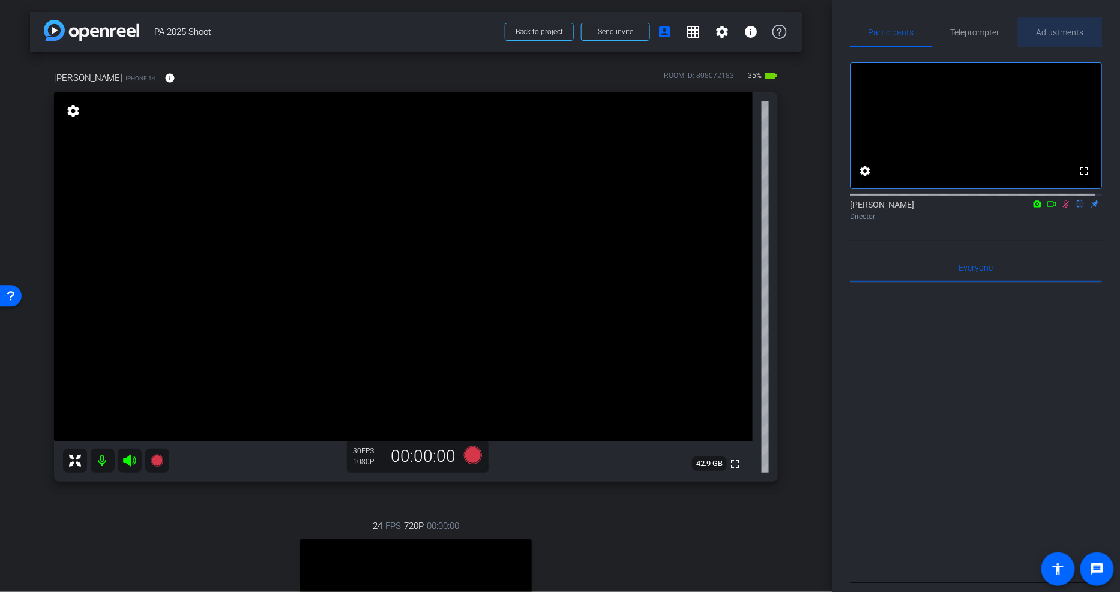
click at [853, 35] on span "Adjustments" at bounding box center [1059, 32] width 47 height 8
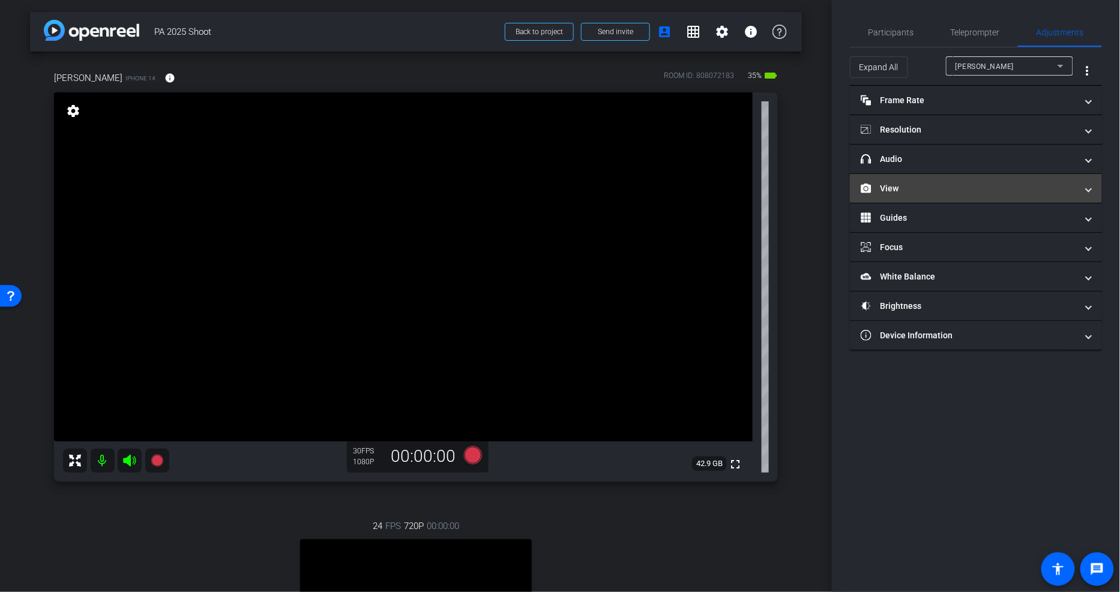
click at [853, 188] on mat-panel-title "View" at bounding box center [969, 188] width 216 height 13
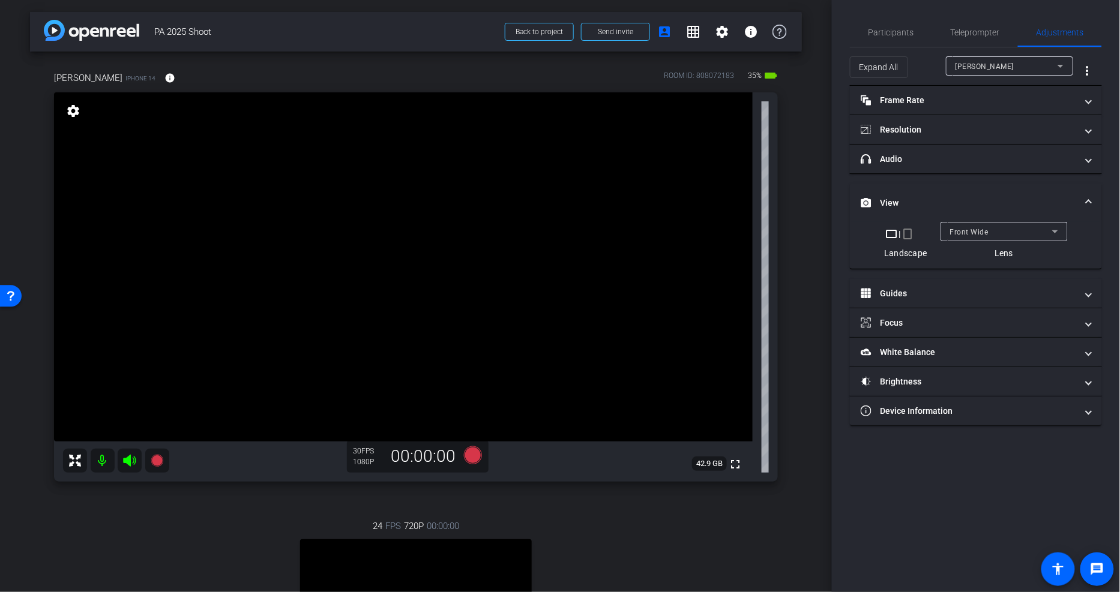
click at [853, 188] on mat-expansion-panel-header "View" at bounding box center [976, 203] width 252 height 38
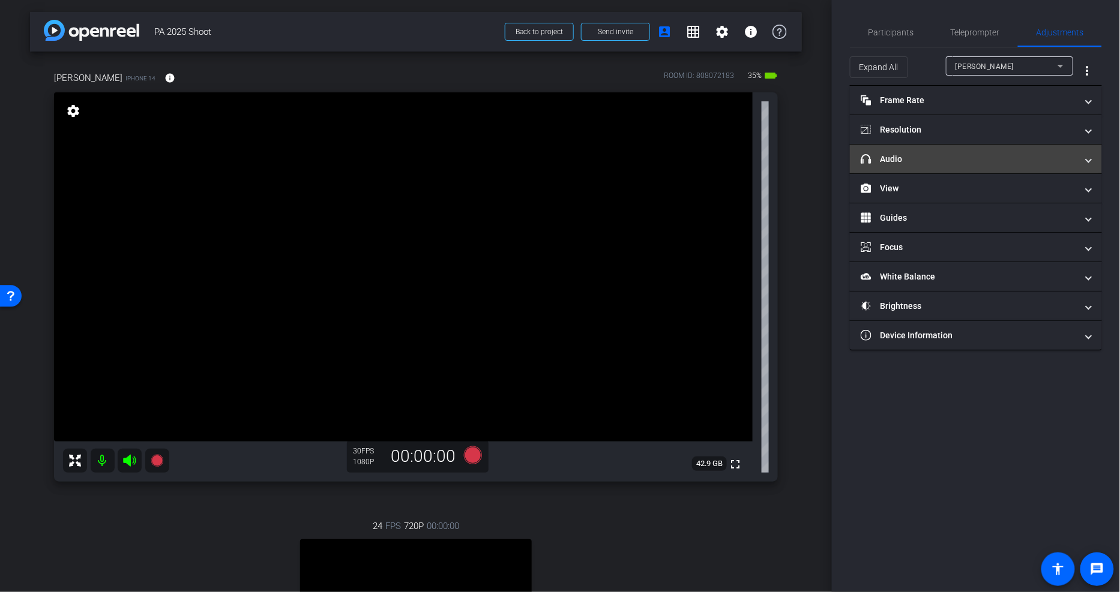
click at [853, 158] on mat-panel-title "headphone icon Audio" at bounding box center [969, 159] width 216 height 13
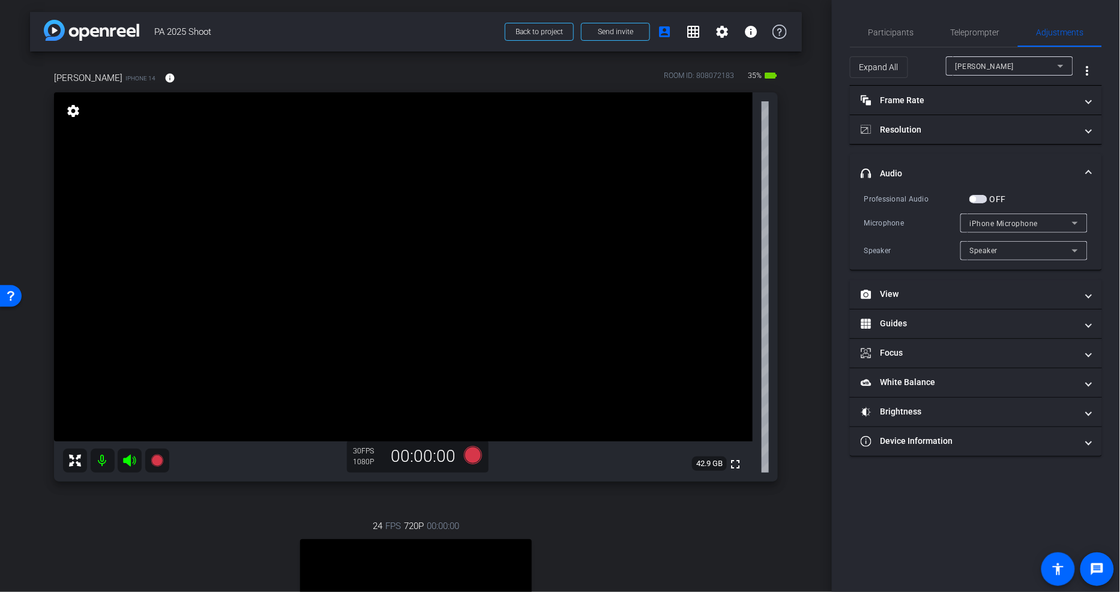
click at [853, 158] on mat-expansion-panel-header "headphone icon Audio" at bounding box center [976, 173] width 252 height 38
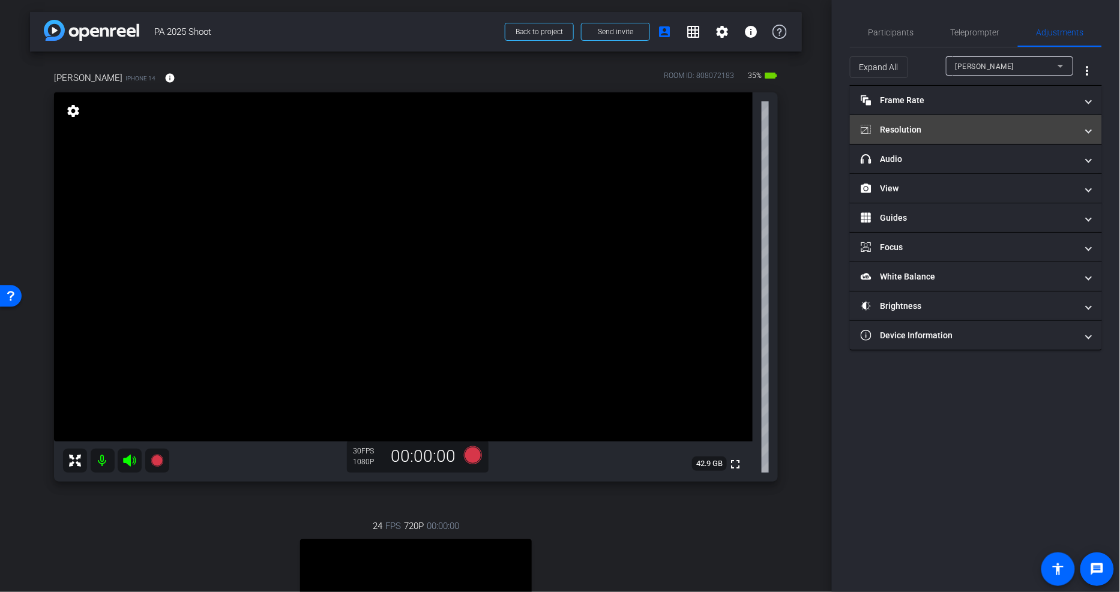
click at [853, 135] on mat-panel-title "Resolution" at bounding box center [969, 130] width 216 height 13
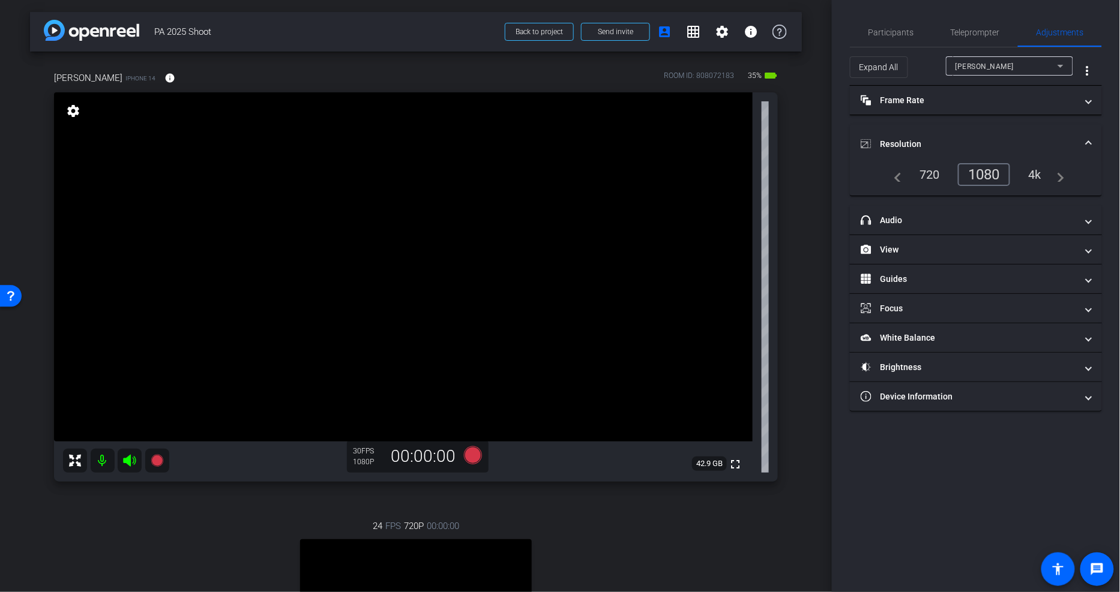
click at [853, 135] on mat-expansion-panel-header "Resolution" at bounding box center [976, 144] width 252 height 38
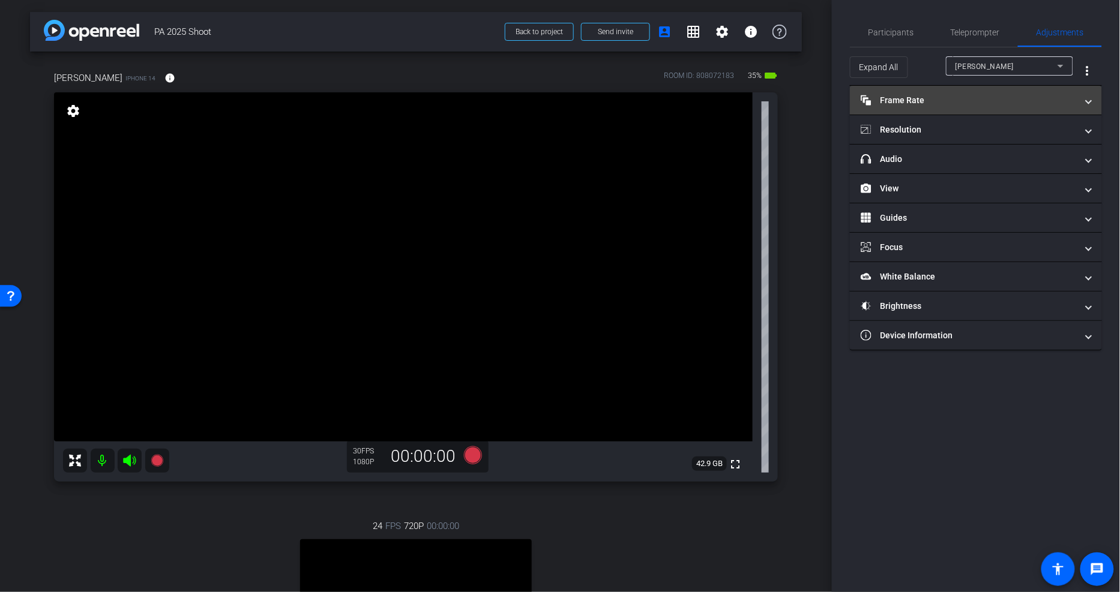
click at [853, 109] on mat-expansion-panel-header "Frame Rate Frame Rate" at bounding box center [976, 100] width 252 height 29
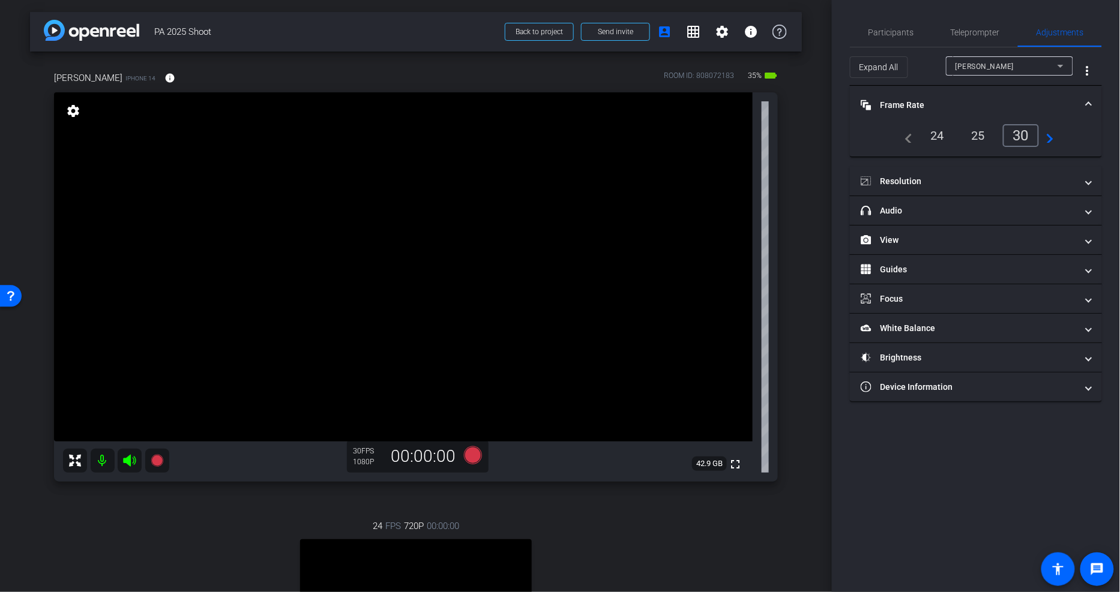
click at [853, 109] on mat-panel-title "Frame Rate Frame Rate" at bounding box center [969, 105] width 216 height 13
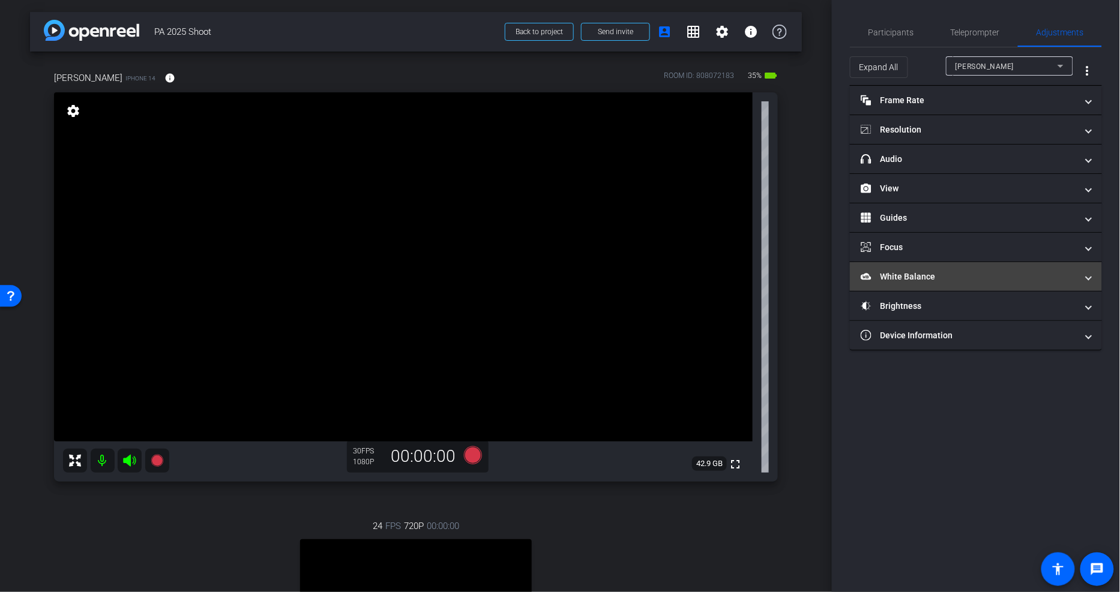
click at [853, 269] on mat-expansion-panel-header "White Balance White Balance" at bounding box center [976, 276] width 252 height 29
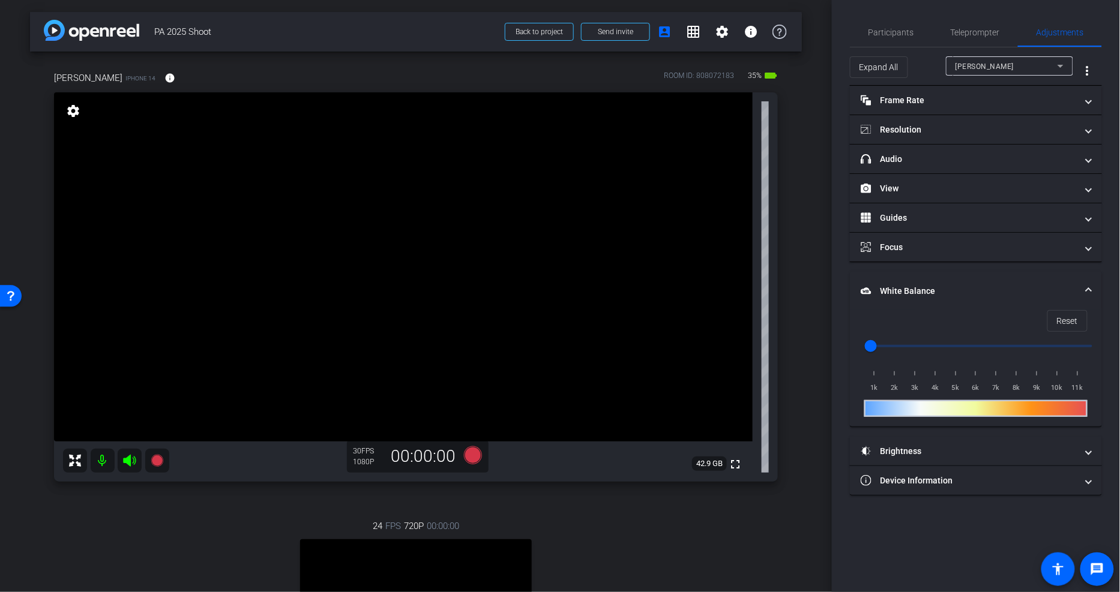
click at [853, 271] on mat-accordion "Frame Rate Frame Rate navigate_before 24 25 30 navigate_next Resolution navigat…" at bounding box center [976, 291] width 252 height 410
click at [853, 286] on mat-expansion-panel-header "White Balance White Balance" at bounding box center [976, 291] width 252 height 38
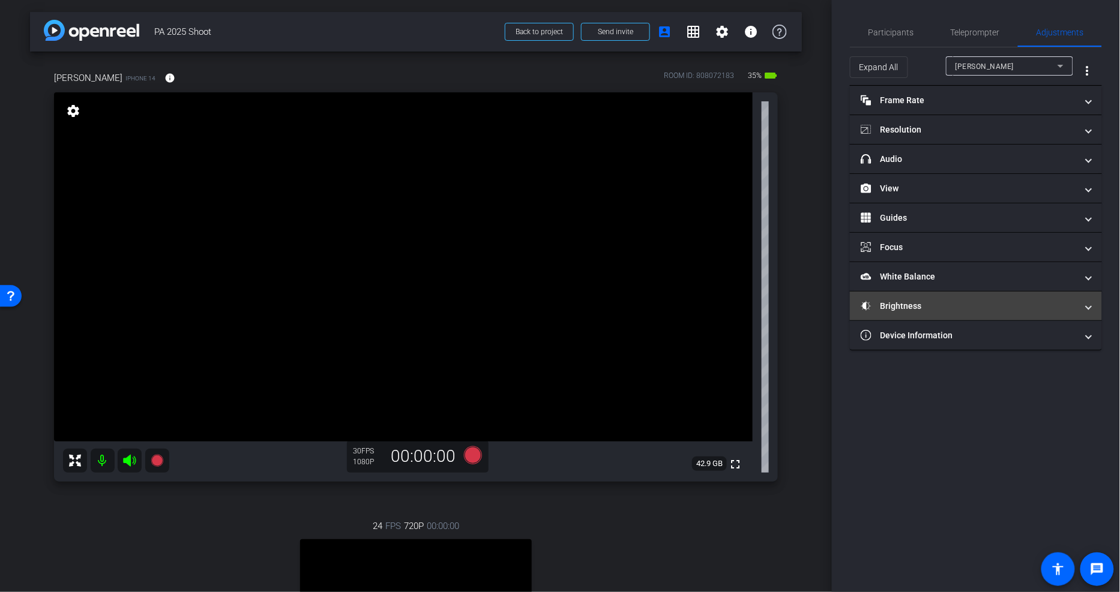
click at [853, 305] on mat-panel-title "Brightness" at bounding box center [969, 306] width 216 height 13
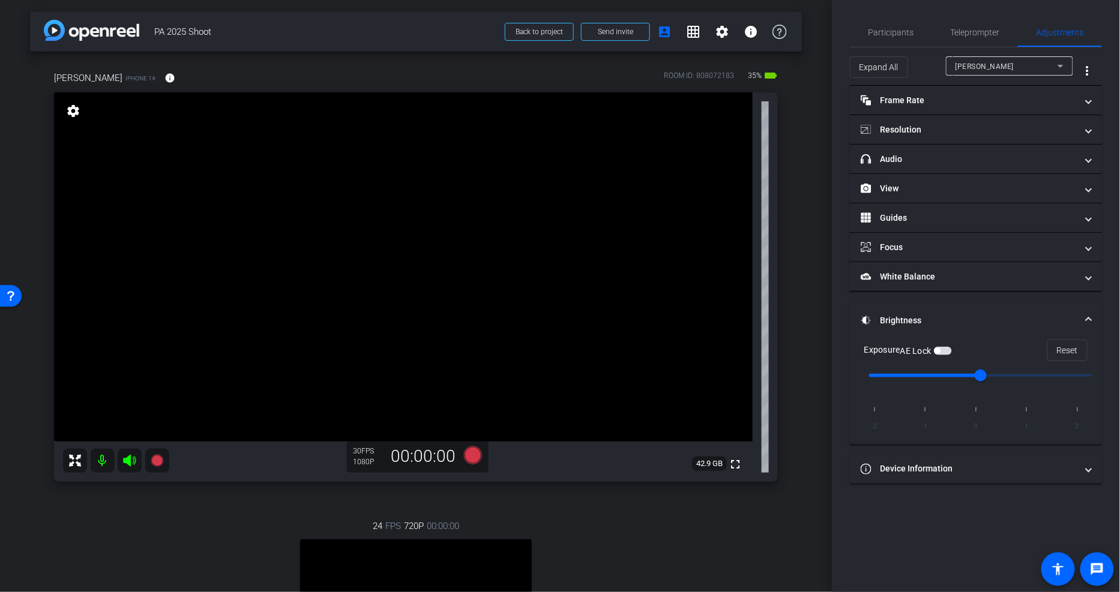
click at [853, 308] on mat-expansion-panel-header "Brightness" at bounding box center [976, 320] width 252 height 38
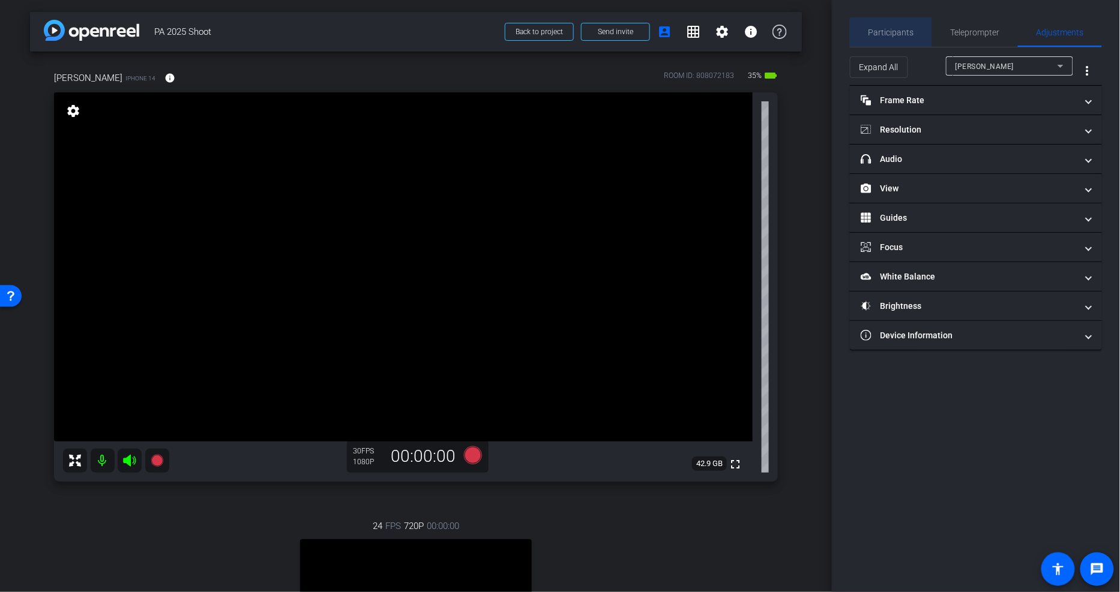
click at [853, 36] on span "Participants" at bounding box center [891, 32] width 46 height 8
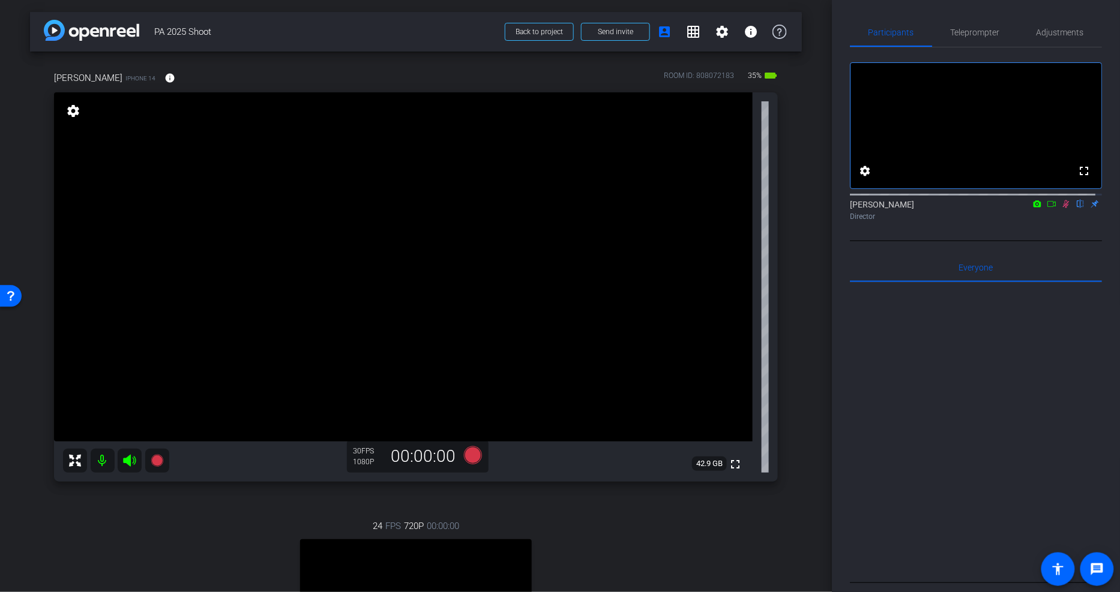
click at [853, 208] on icon at bounding box center [1066, 204] width 10 height 8
click at [468, 426] on icon at bounding box center [473, 456] width 18 height 18
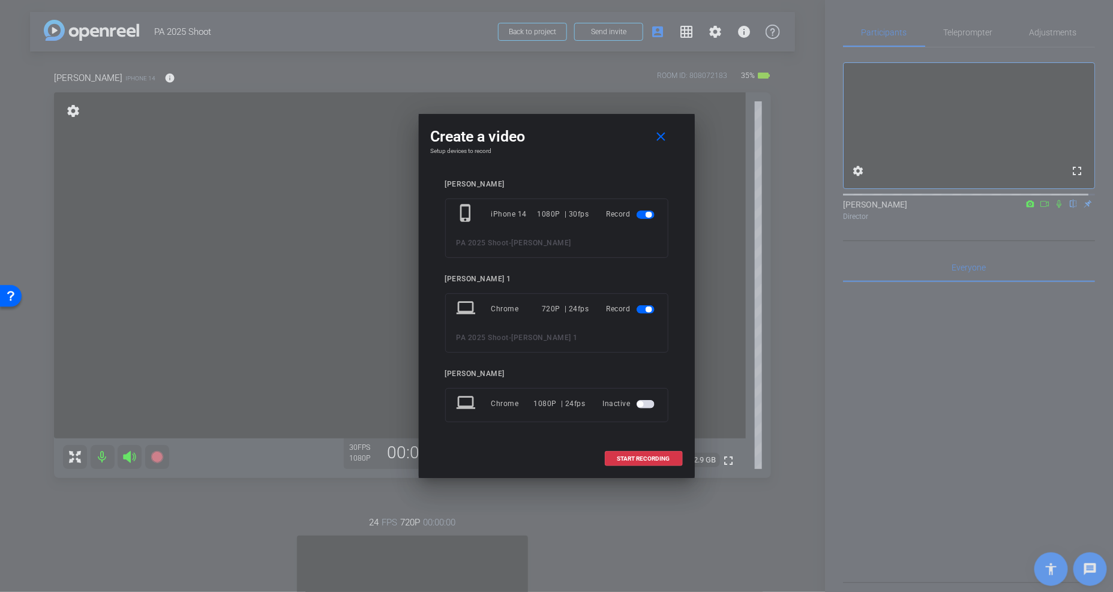
click at [649, 307] on span "button" at bounding box center [649, 310] width 6 height 6
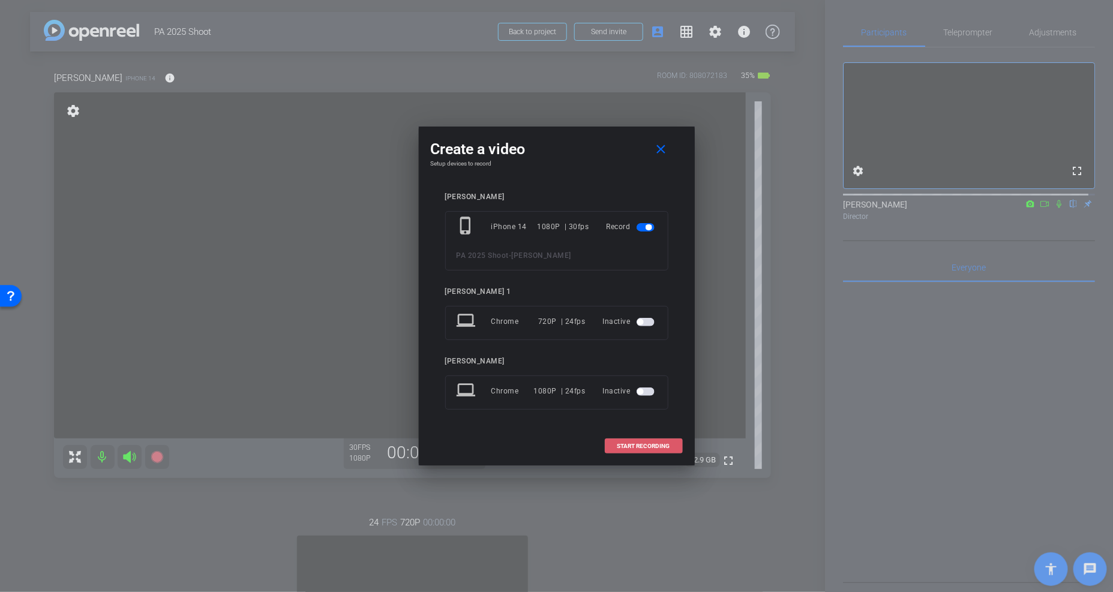
click at [647, 426] on span at bounding box center [644, 446] width 77 height 29
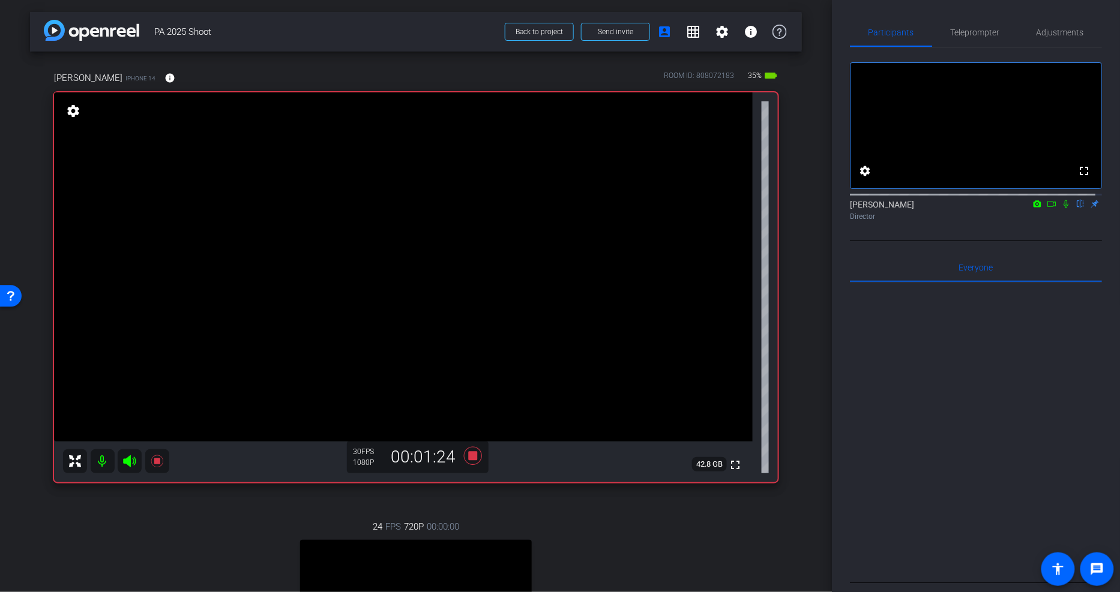
click at [853, 208] on icon at bounding box center [1066, 204] width 10 height 8
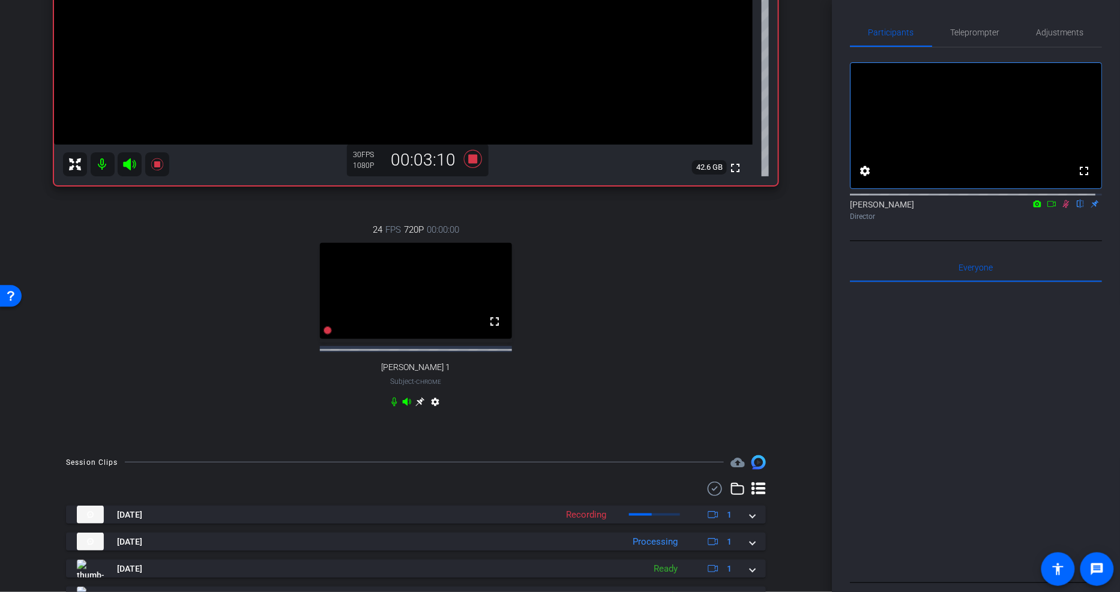
scroll to position [333, 0]
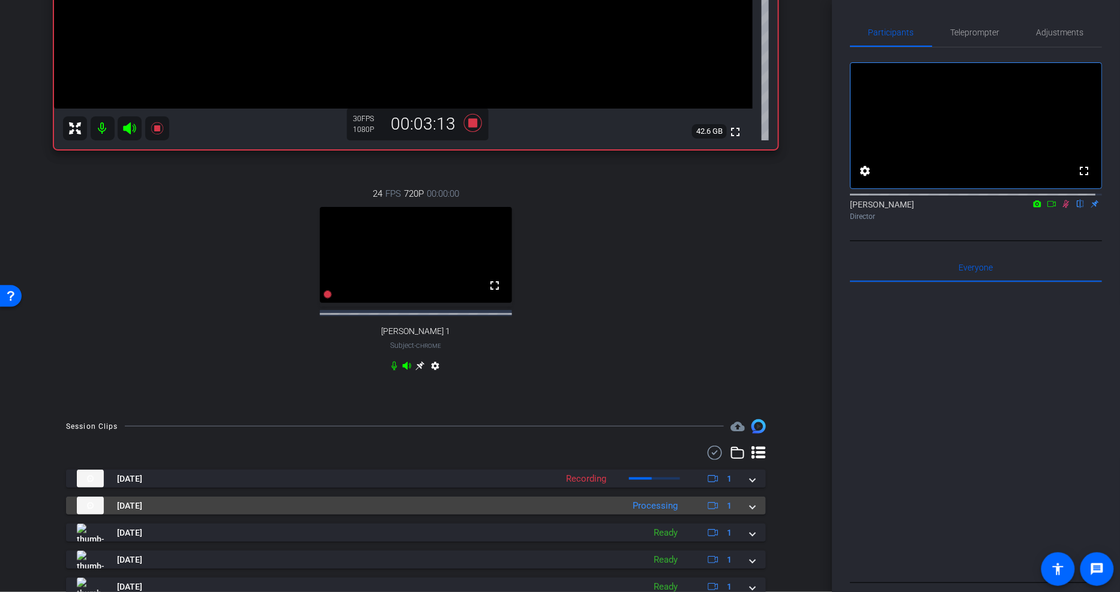
click at [750, 426] on span at bounding box center [752, 506] width 5 height 13
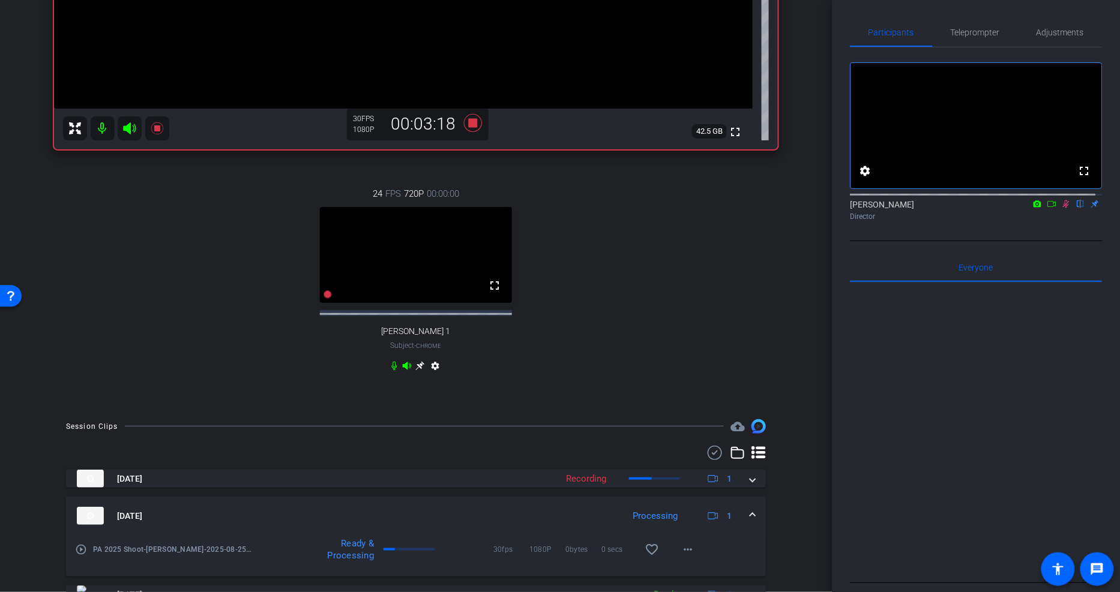
click at [750, 426] on span at bounding box center [752, 516] width 5 height 13
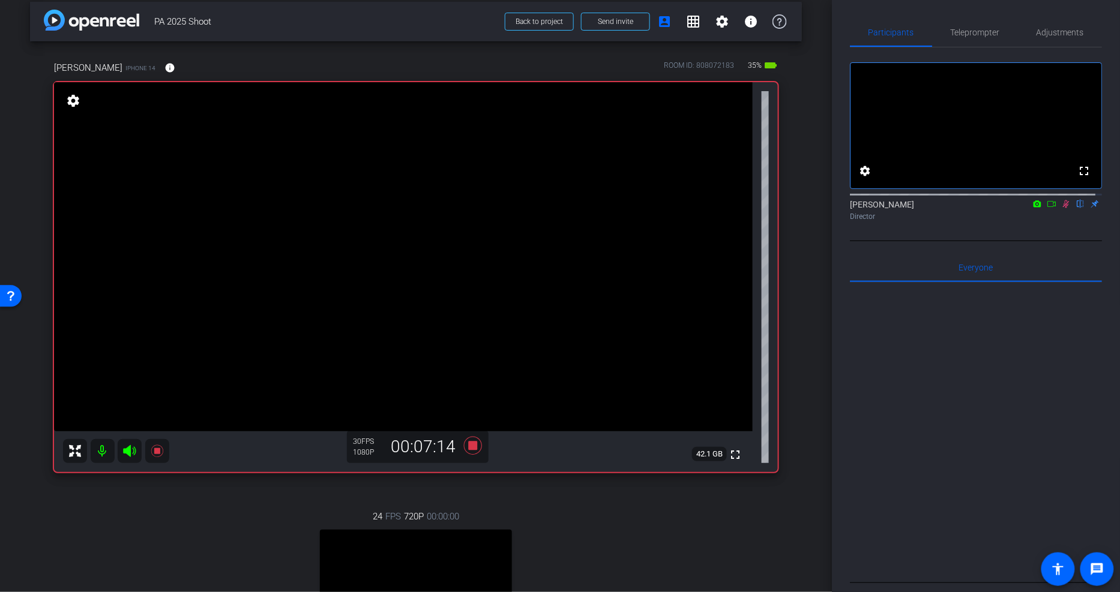
scroll to position [0, 0]
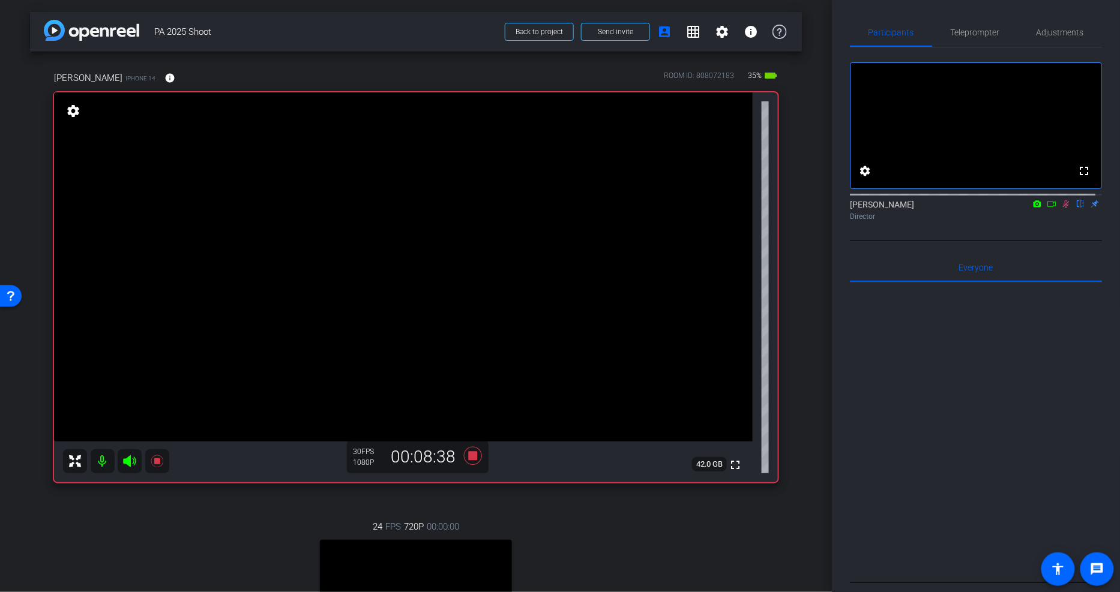
drag, startPoint x: 1062, startPoint y: 217, endPoint x: 1082, endPoint y: 220, distance: 20.0
click at [853, 208] on icon at bounding box center [1066, 204] width 10 height 8
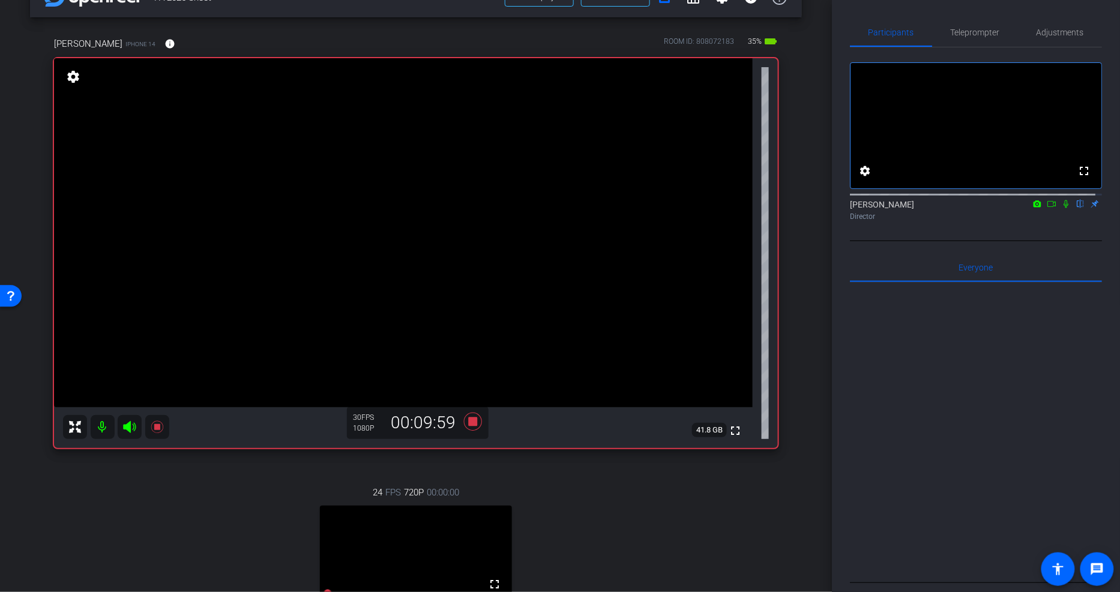
scroll to position [35, 0]
click at [472, 413] on icon at bounding box center [473, 422] width 29 height 22
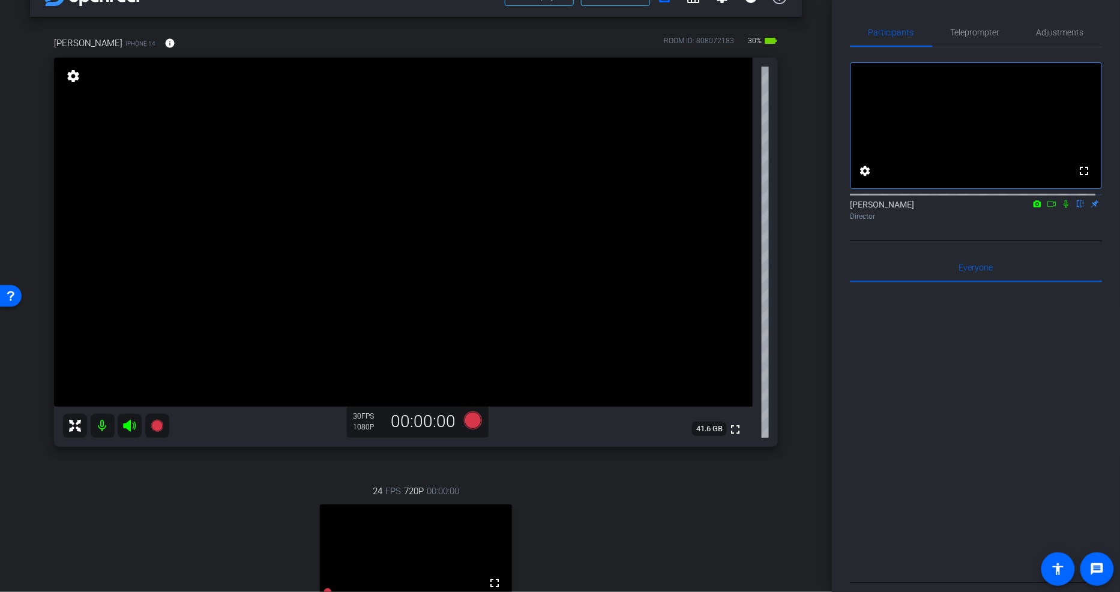
scroll to position [0, 0]
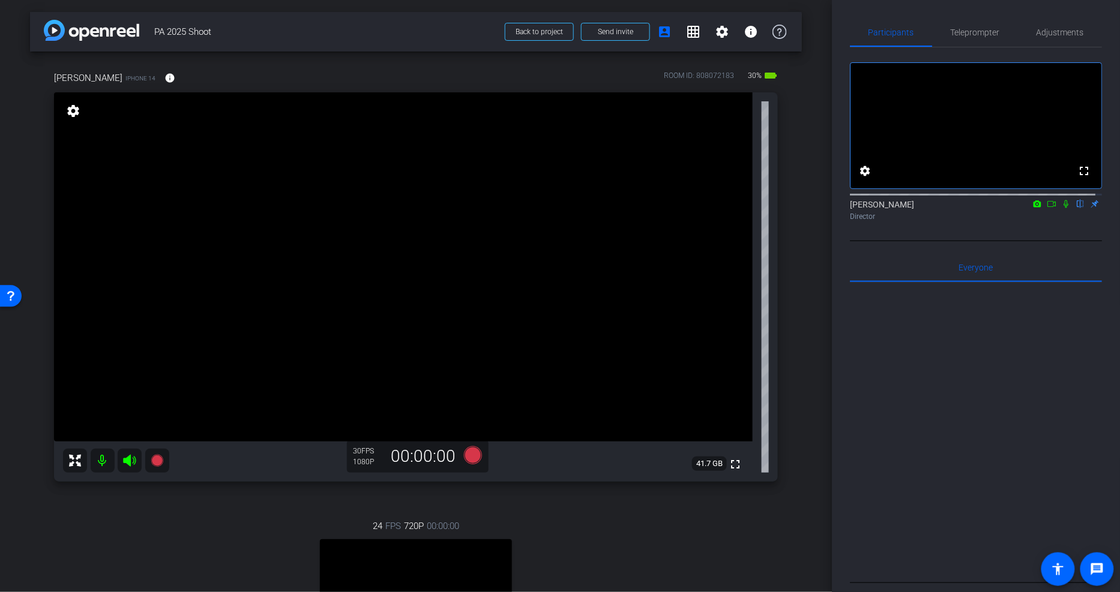
click at [853, 208] on icon at bounding box center [1066, 204] width 10 height 8
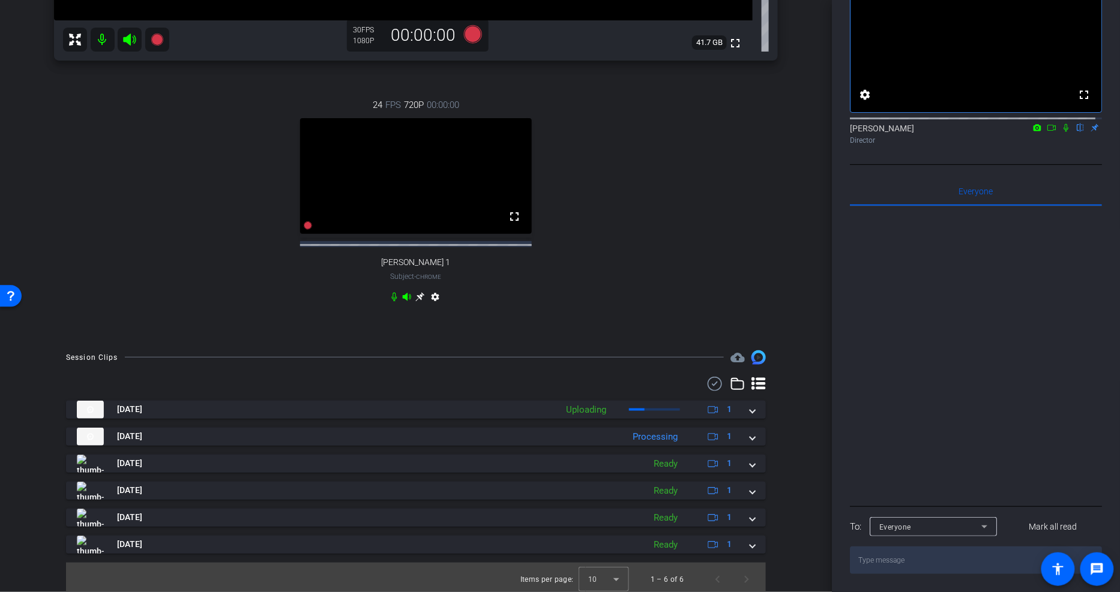
scroll to position [436, 0]
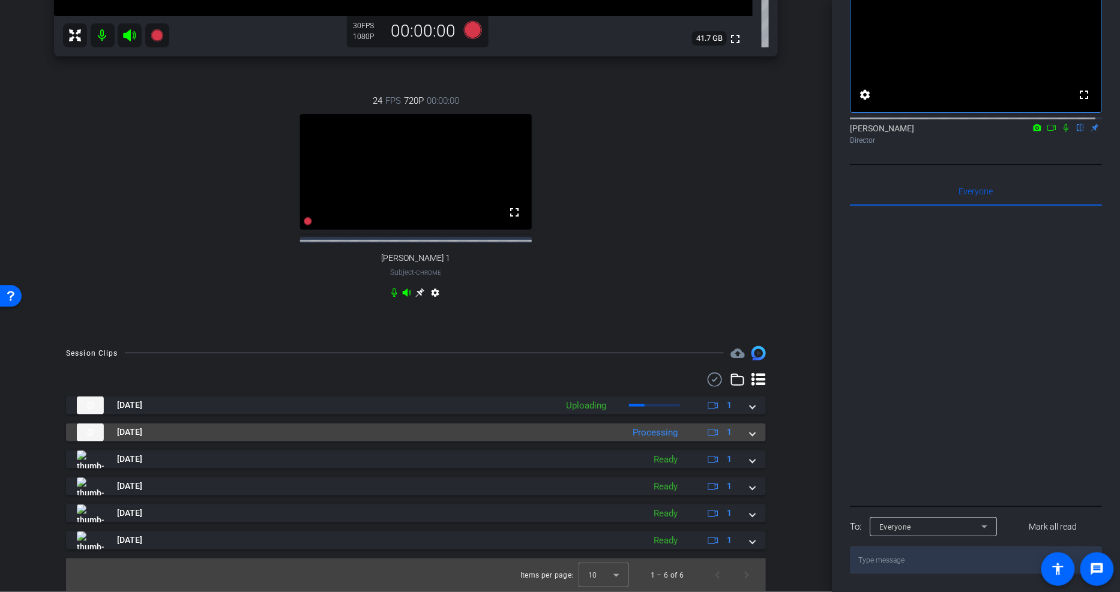
click at [750, 426] on span at bounding box center [752, 432] width 5 height 13
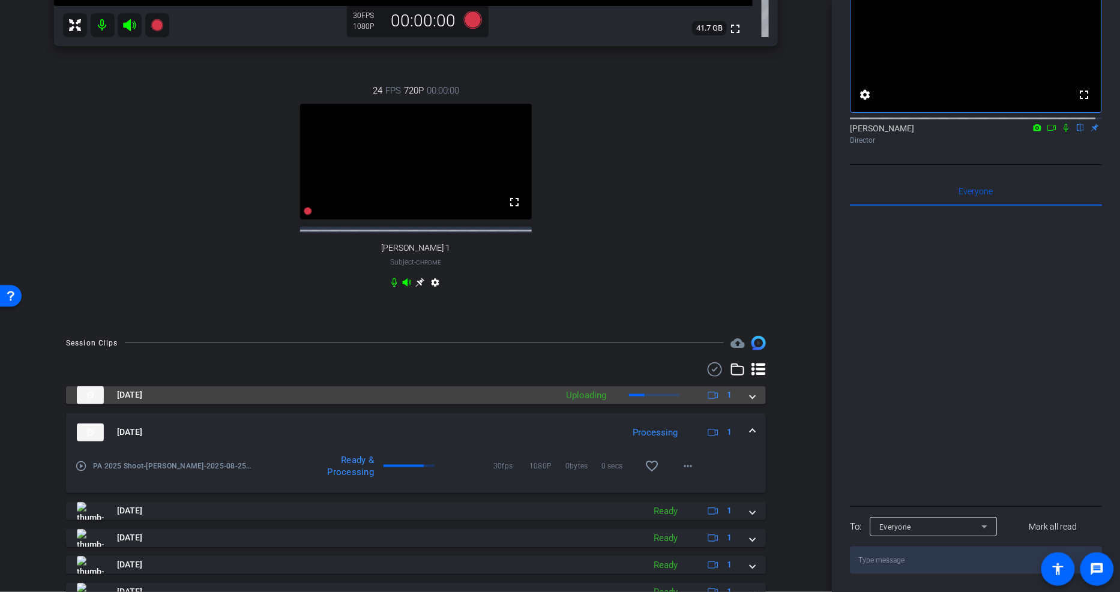
click at [750, 402] on span at bounding box center [752, 395] width 5 height 13
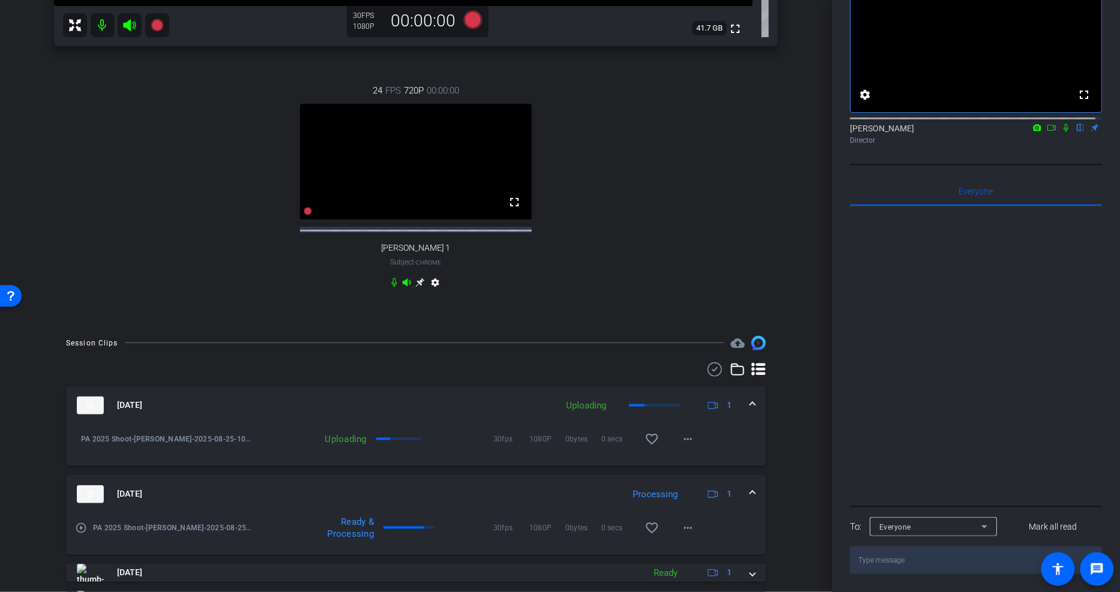
click at [744, 406] on mat-expansion-panel-header "Aug 25, 2025 Uploading 1" at bounding box center [416, 406] width 700 height 38
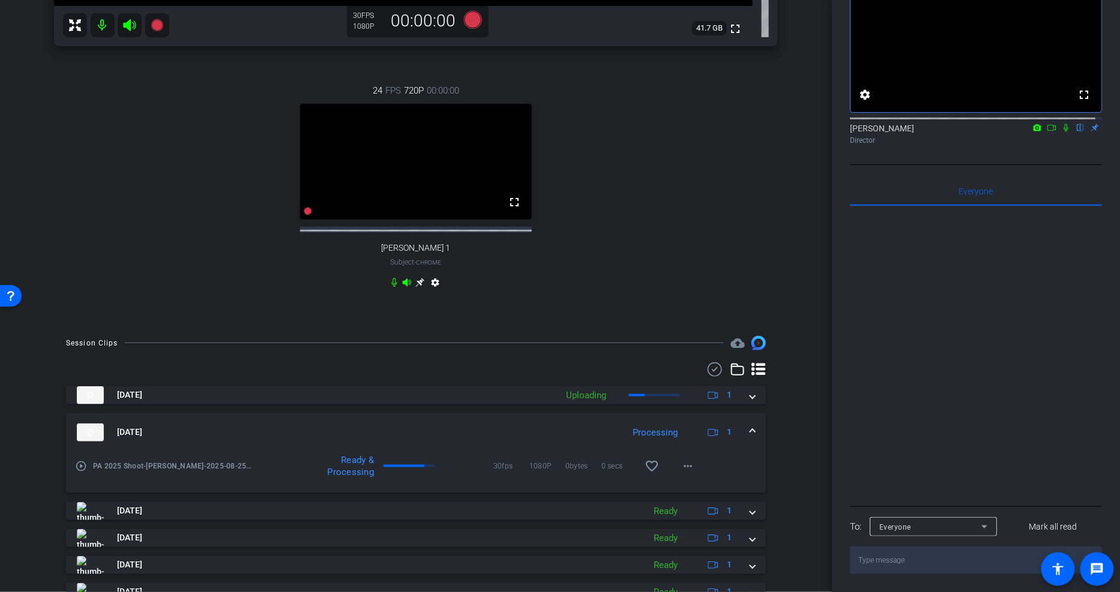
click at [744, 426] on div "Aug 25, 2025 Processing 1" at bounding box center [413, 433] width 673 height 18
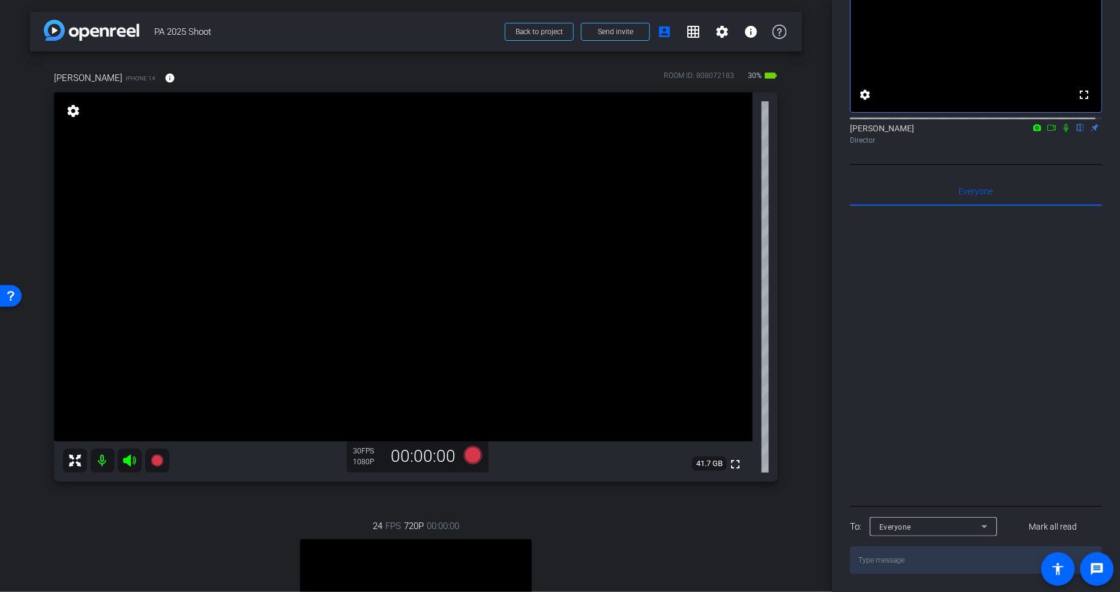
scroll to position [0, 0]
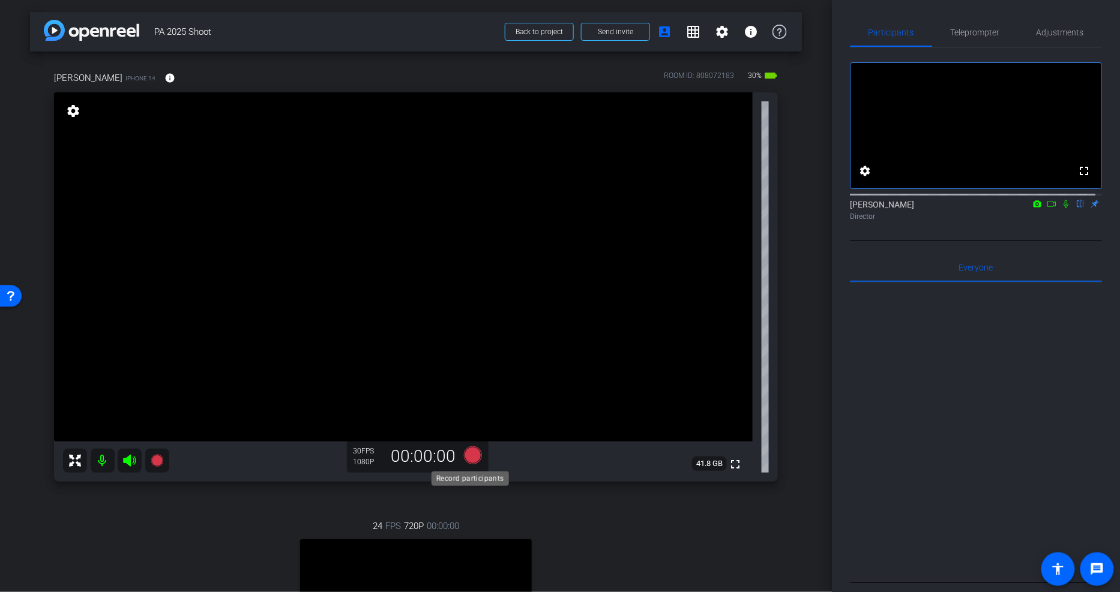
click at [471, 426] on icon at bounding box center [473, 456] width 18 height 18
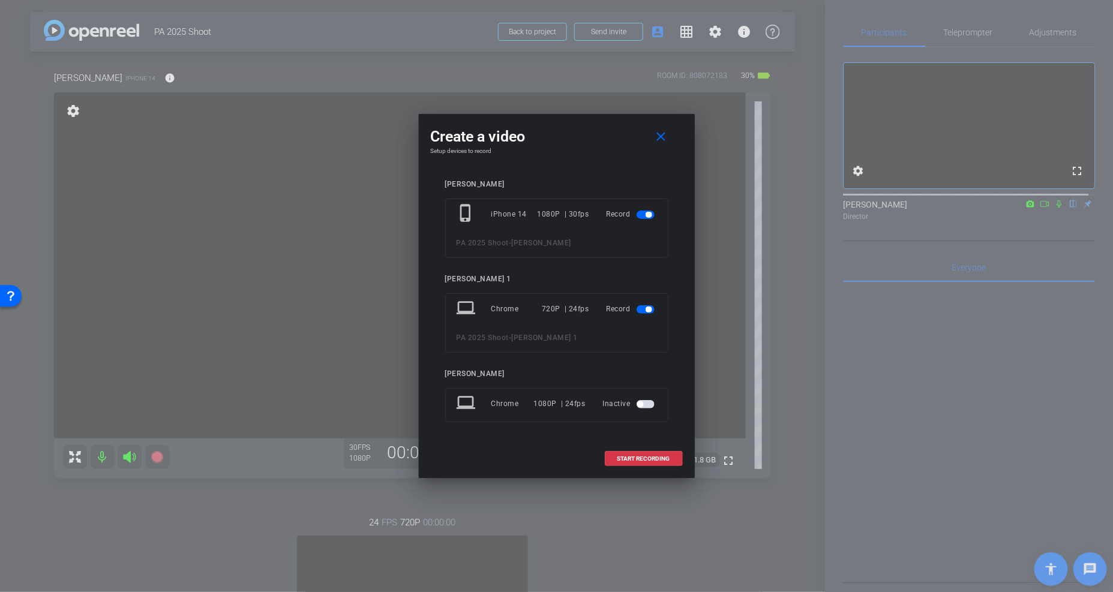
click at [651, 314] on mat-slide-toggle at bounding box center [647, 309] width 20 height 14
click at [649, 310] on span "button" at bounding box center [649, 310] width 6 height 6
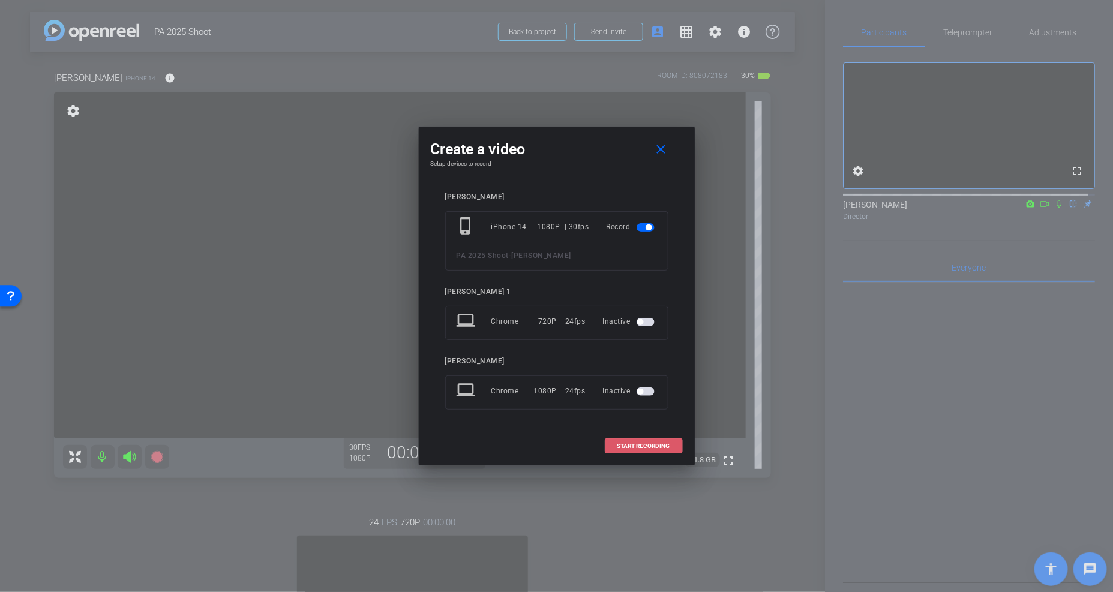
click at [661, 426] on span "START RECORDING" at bounding box center [644, 447] width 53 height 6
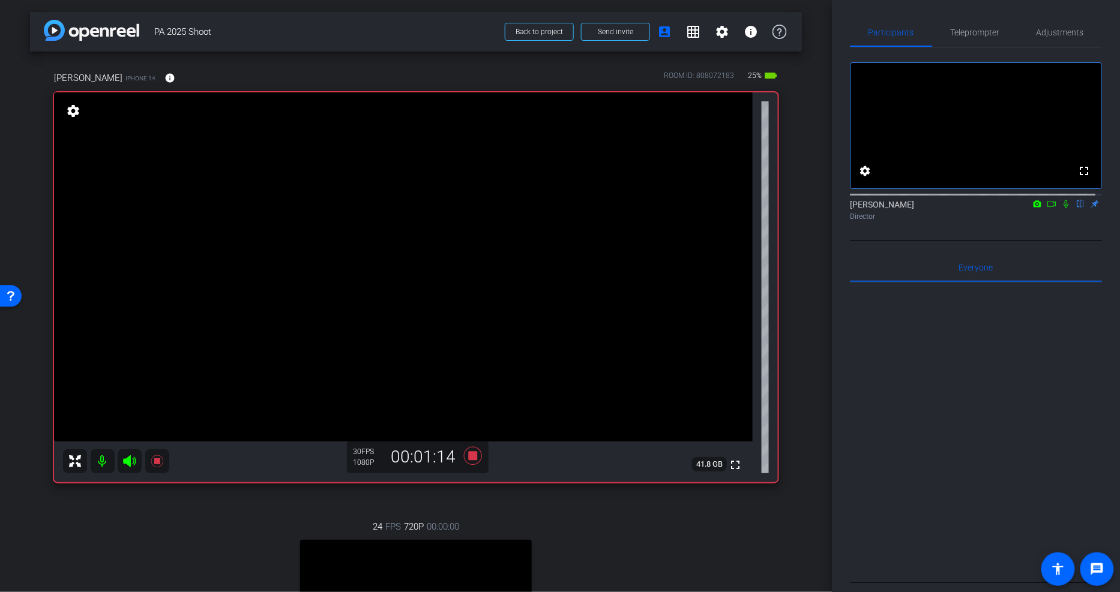
click at [853, 208] on icon at bounding box center [1066, 204] width 10 height 8
click at [853, 314] on div at bounding box center [976, 431] width 252 height 297
click at [853, 208] on icon at bounding box center [1066, 204] width 10 height 8
click at [805, 219] on div "arrow_back PA 2025 Shoot Back to project Send invite account_box grid_on settin…" at bounding box center [416, 296] width 832 height 592
click at [467, 426] on icon at bounding box center [473, 456] width 18 height 18
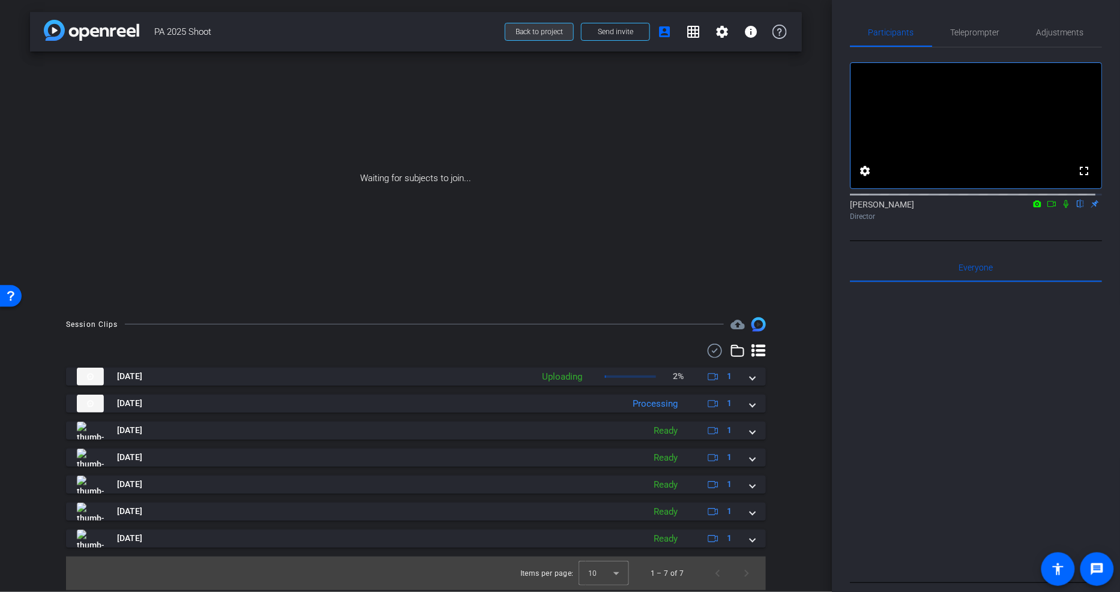
click at [535, 31] on span "Back to project" at bounding box center [539, 32] width 47 height 8
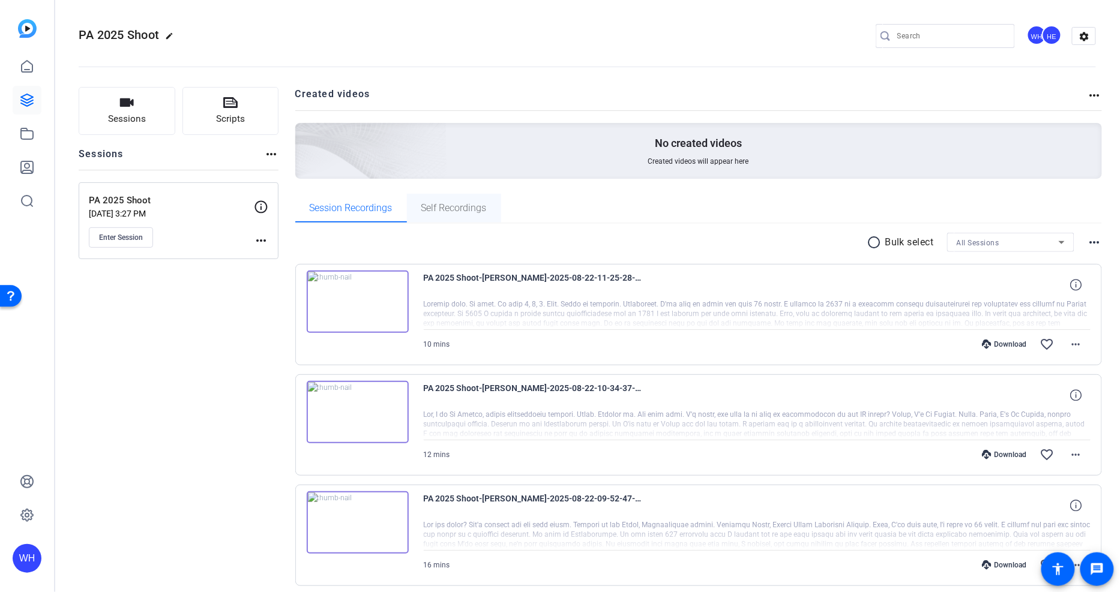
click at [450, 211] on span "Self Recordings" at bounding box center [453, 208] width 65 height 10
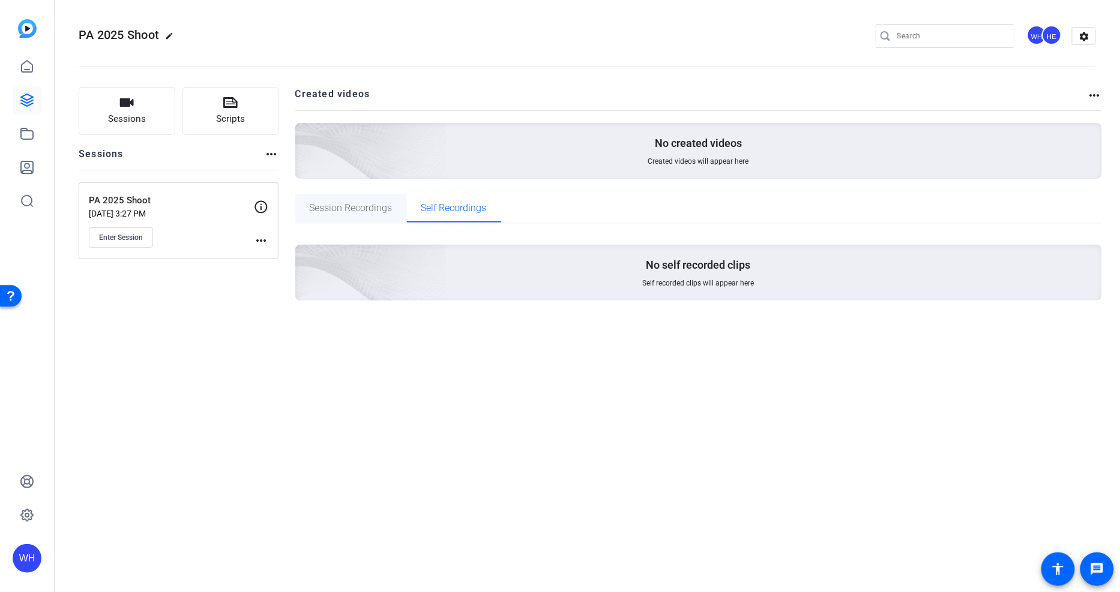
click at [382, 211] on span "Session Recordings" at bounding box center [351, 208] width 83 height 10
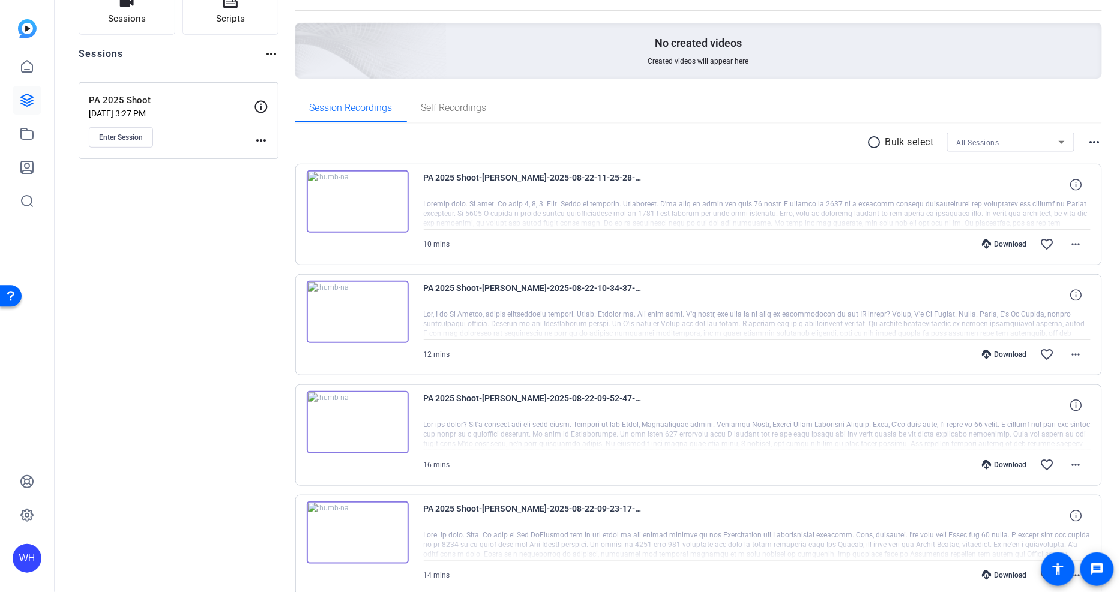
scroll to position [157, 0]
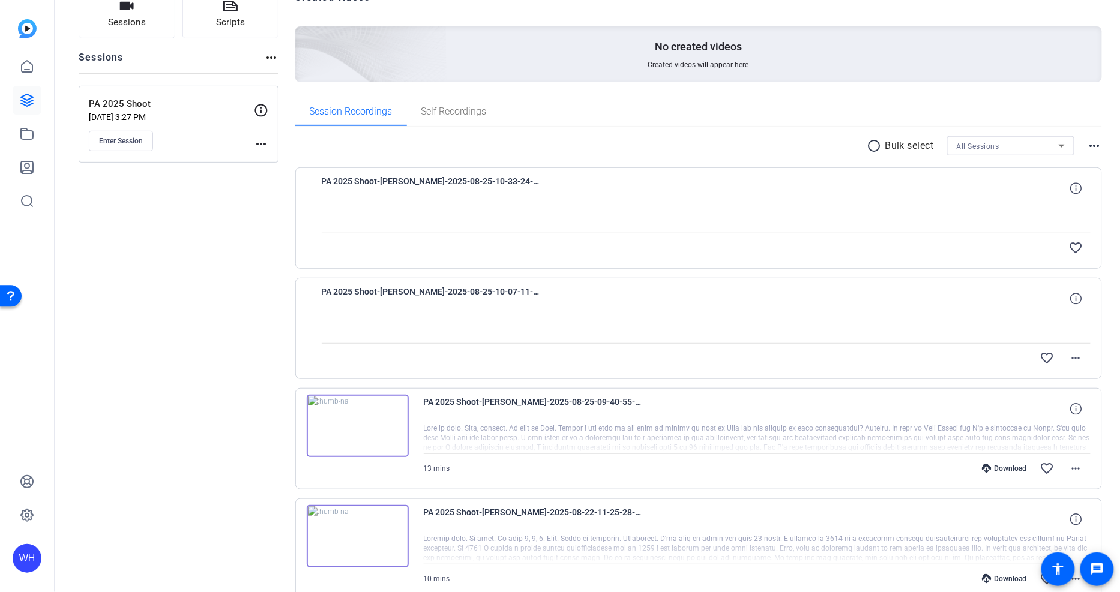
scroll to position [89, 0]
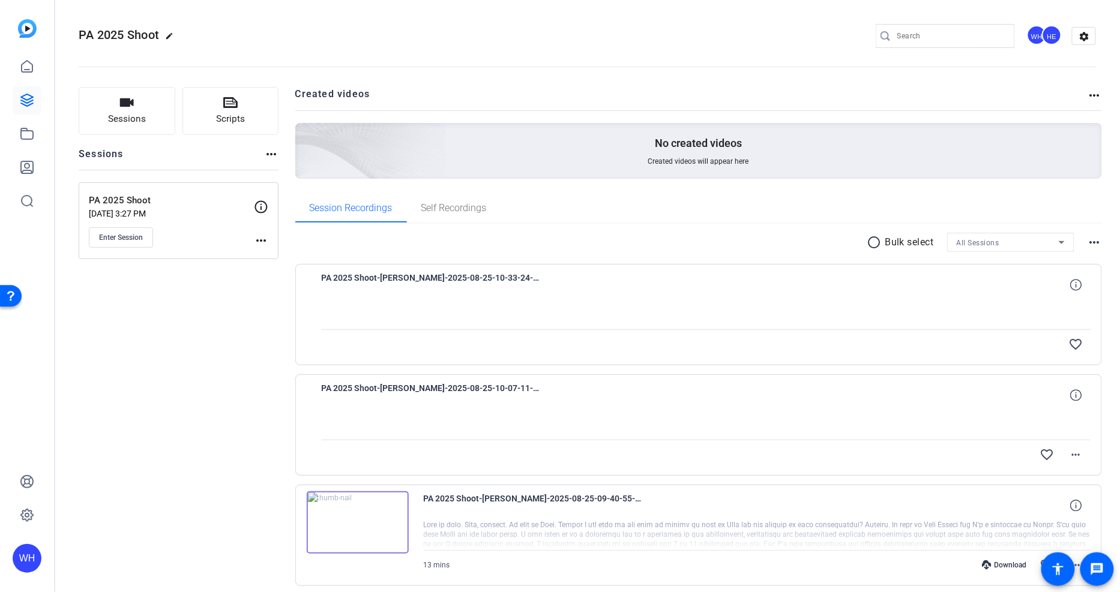
scroll to position [89, 0]
